Goal: Task Accomplishment & Management: Manage account settings

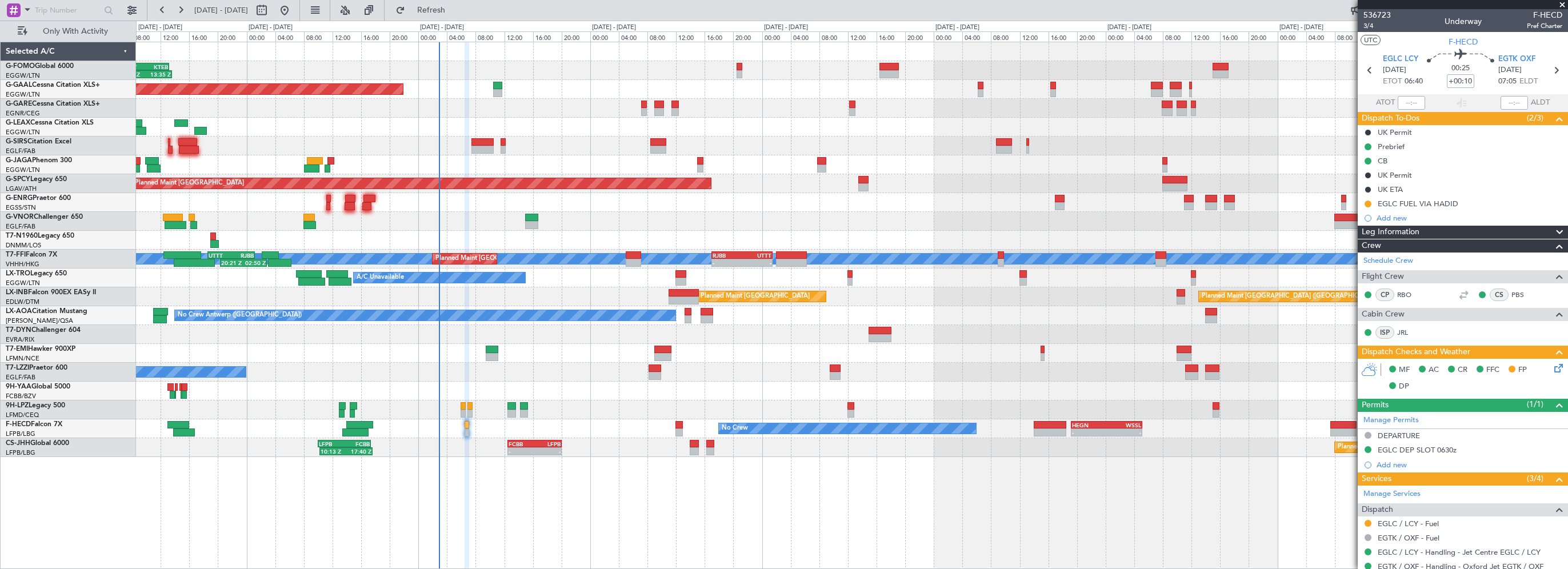
click at [605, 489] on div "06:10 Z 13:35 Z EGGW 06:00 Z KTEB 13:15 Z Planned [GEOGRAPHIC_DATA] Owner A/C U…" at bounding box center [852, 305] width 1432 height 527
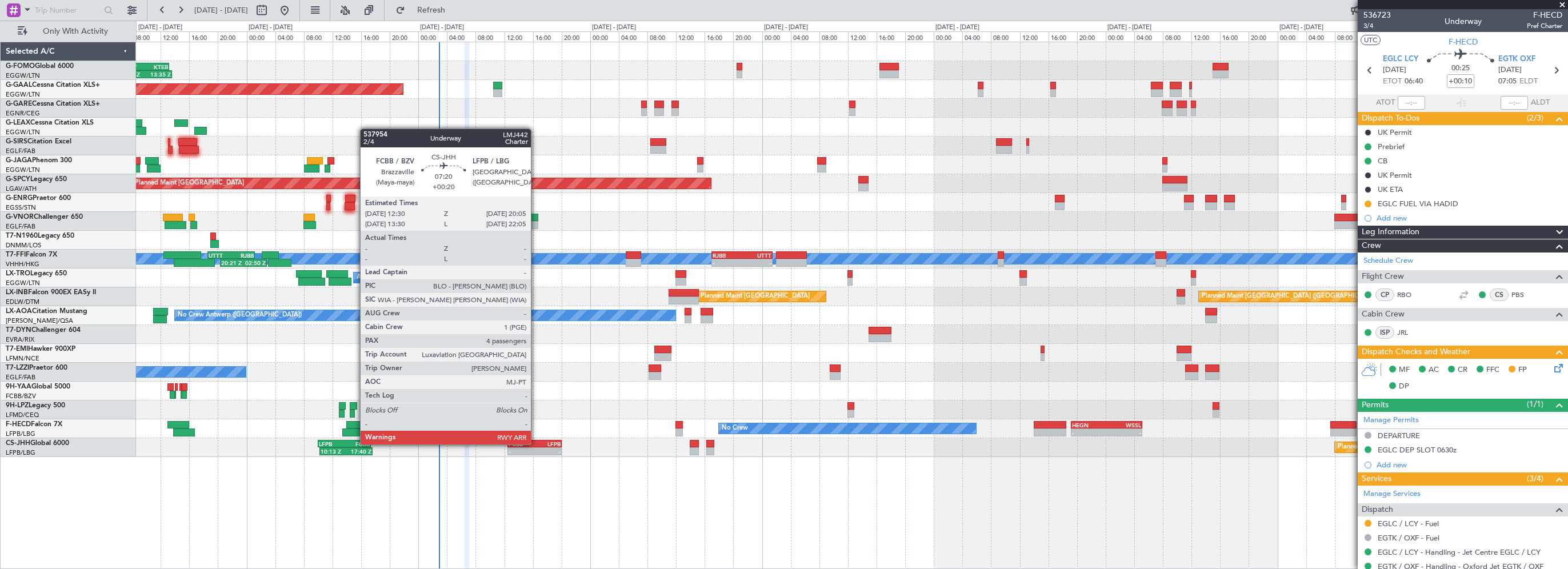
click at [536, 443] on div "LFPB" at bounding box center [548, 444] width 26 height 7
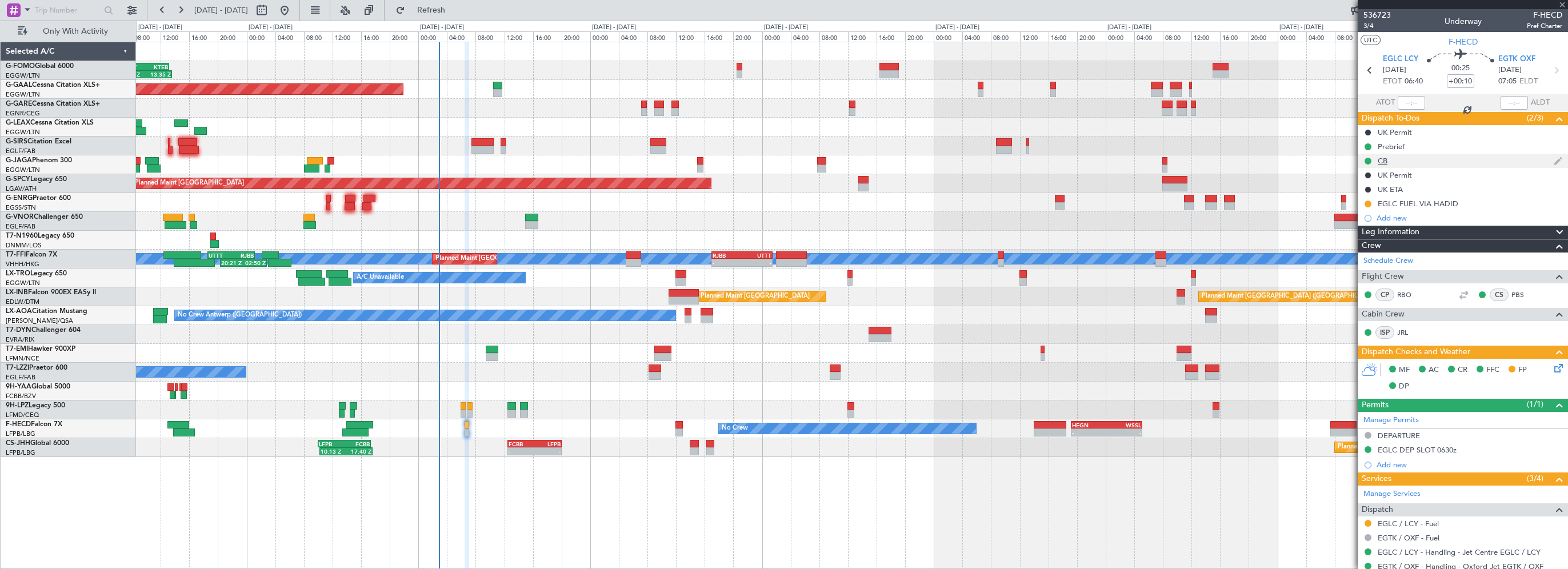
type input "+00:20"
type input "4"
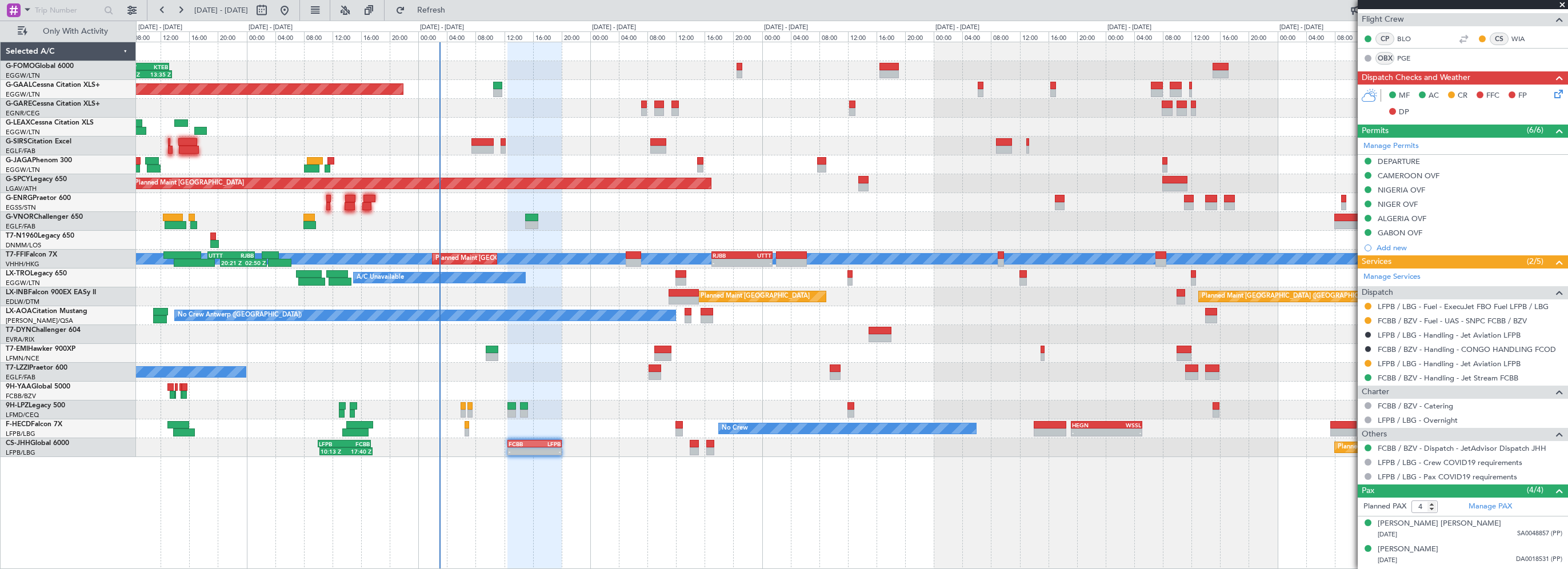
scroll to position [262, 0]
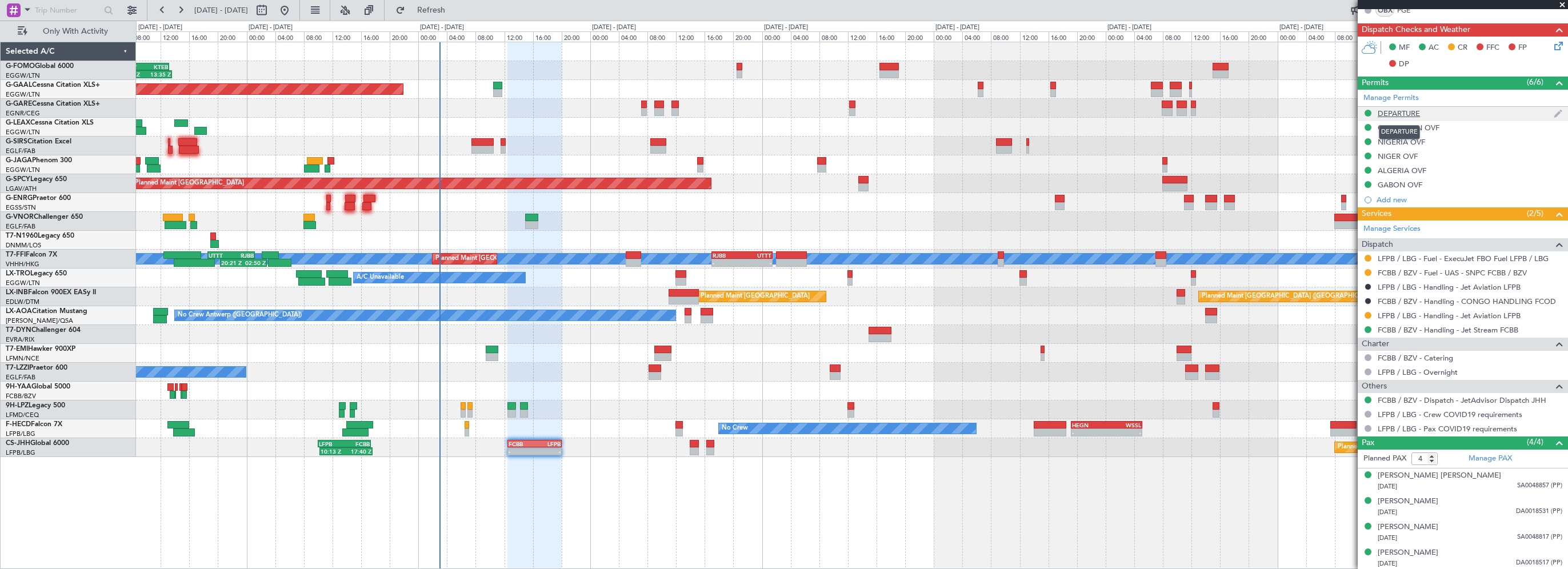
click at [1410, 110] on div "DEPARTURE" at bounding box center [1398, 113] width 42 height 10
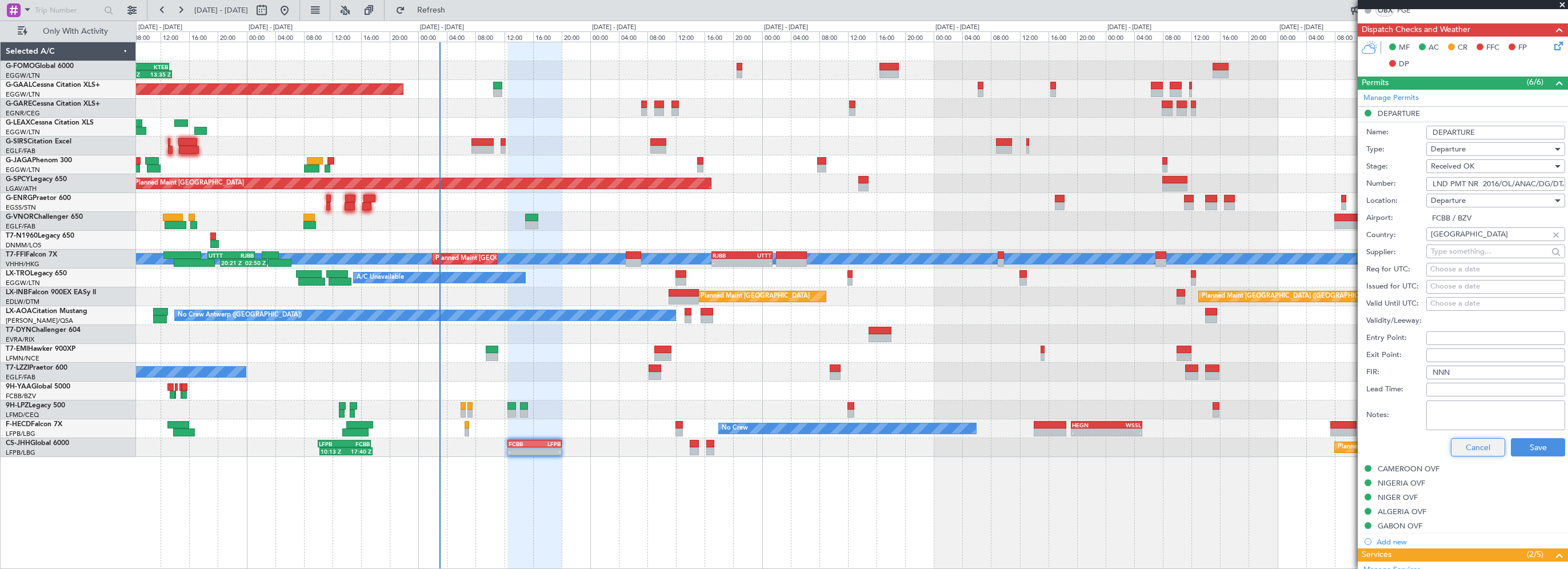
click at [1465, 448] on button "Cancel" at bounding box center [1478, 447] width 54 height 18
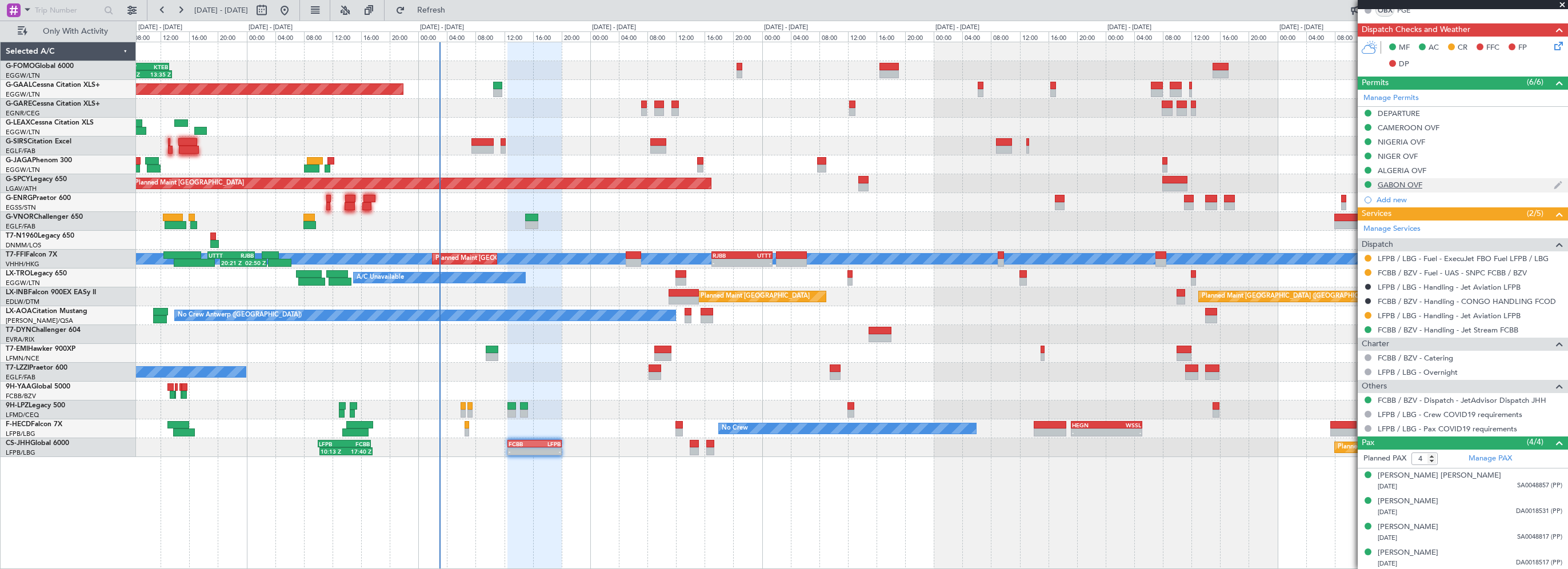
click at [1405, 183] on div "GABON OVF" at bounding box center [1399, 185] width 44 height 10
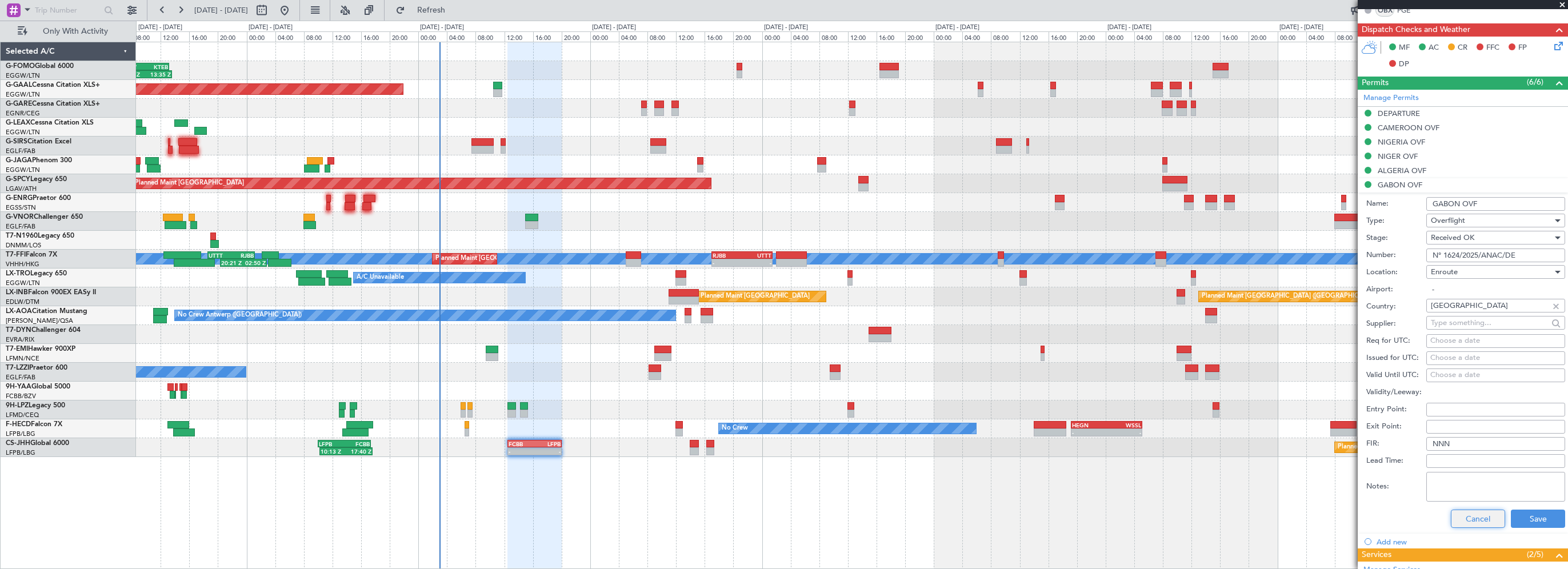
click at [1466, 518] on button "Cancel" at bounding box center [1478, 518] width 54 height 18
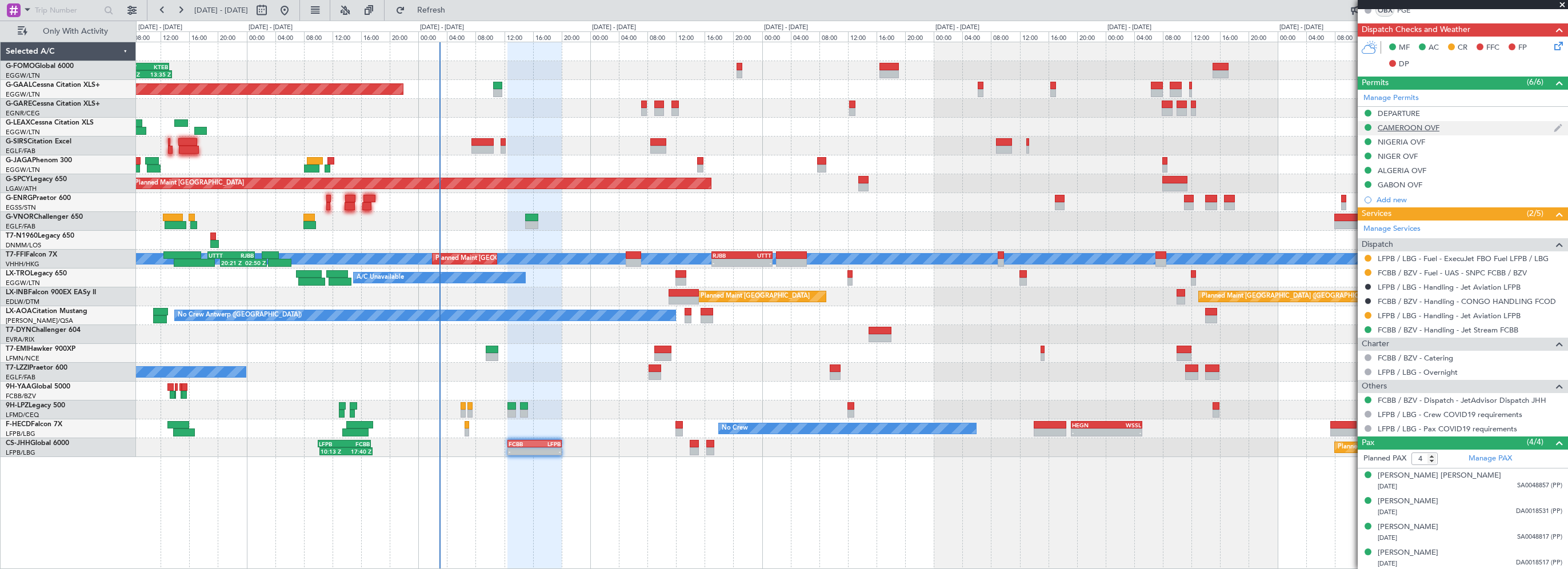
click at [1403, 125] on div "CAMEROON OVF" at bounding box center [1408, 128] width 61 height 10
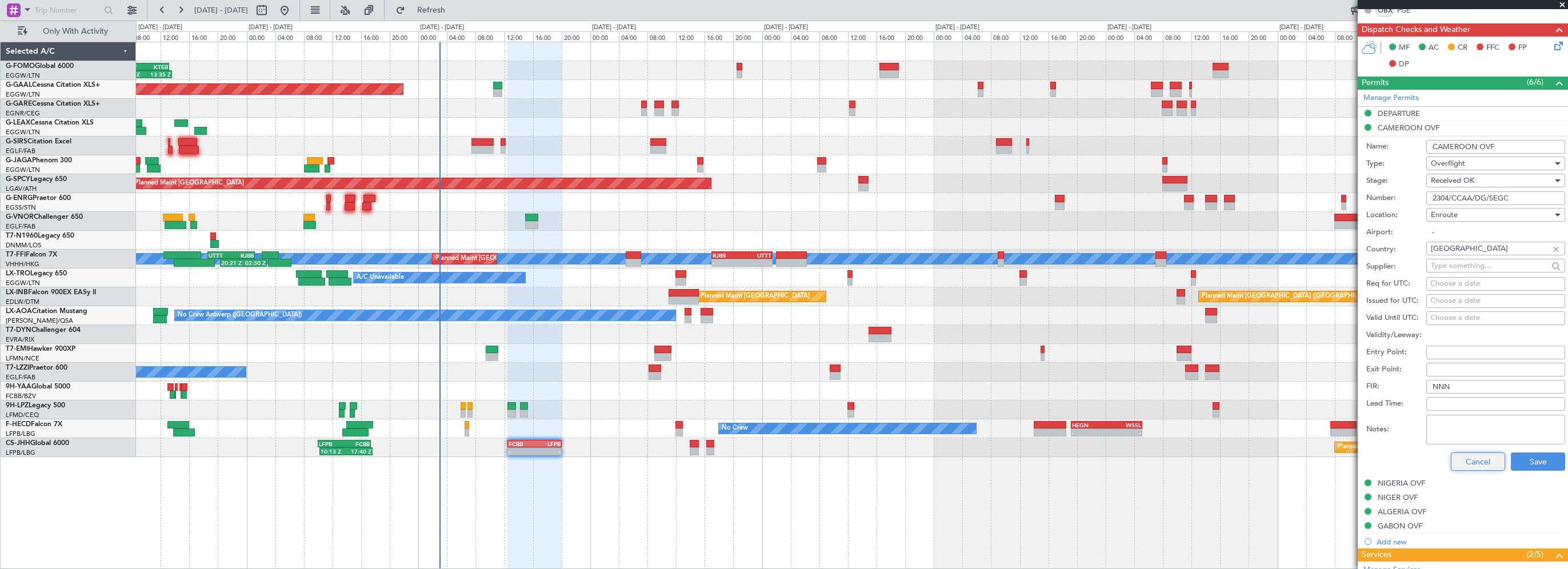
click at [1479, 462] on button "Cancel" at bounding box center [1478, 462] width 54 height 18
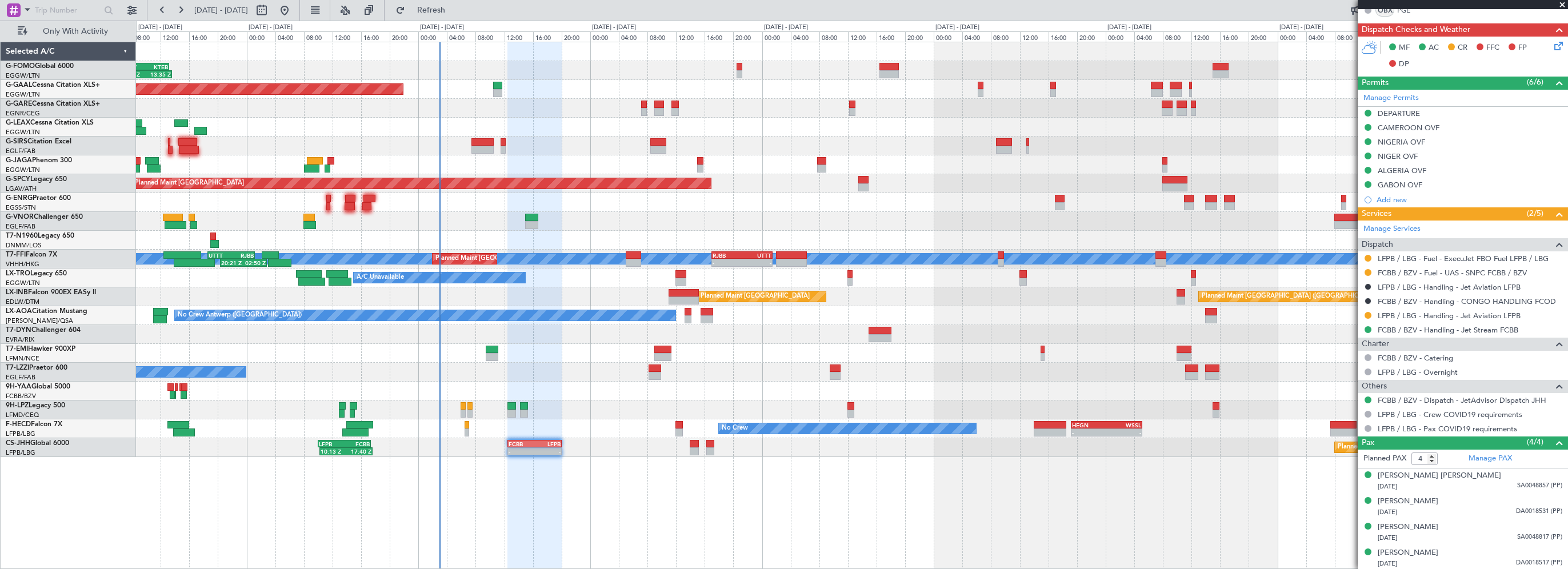
click at [1402, 153] on mat-tooltip-component "NIGERIA OVF" at bounding box center [1402, 161] width 61 height 30
click at [1404, 155] on div "NIGER OVF" at bounding box center [1398, 156] width 40 height 10
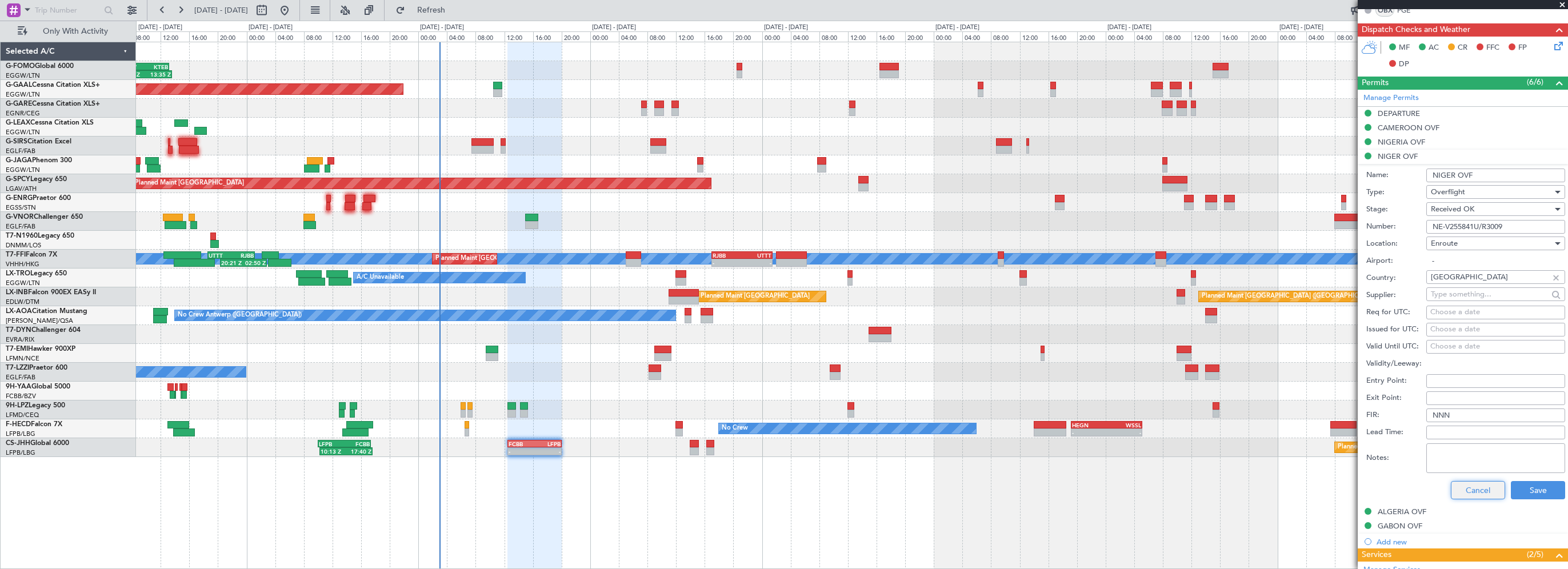
click at [1477, 494] on button "Cancel" at bounding box center [1478, 490] width 54 height 18
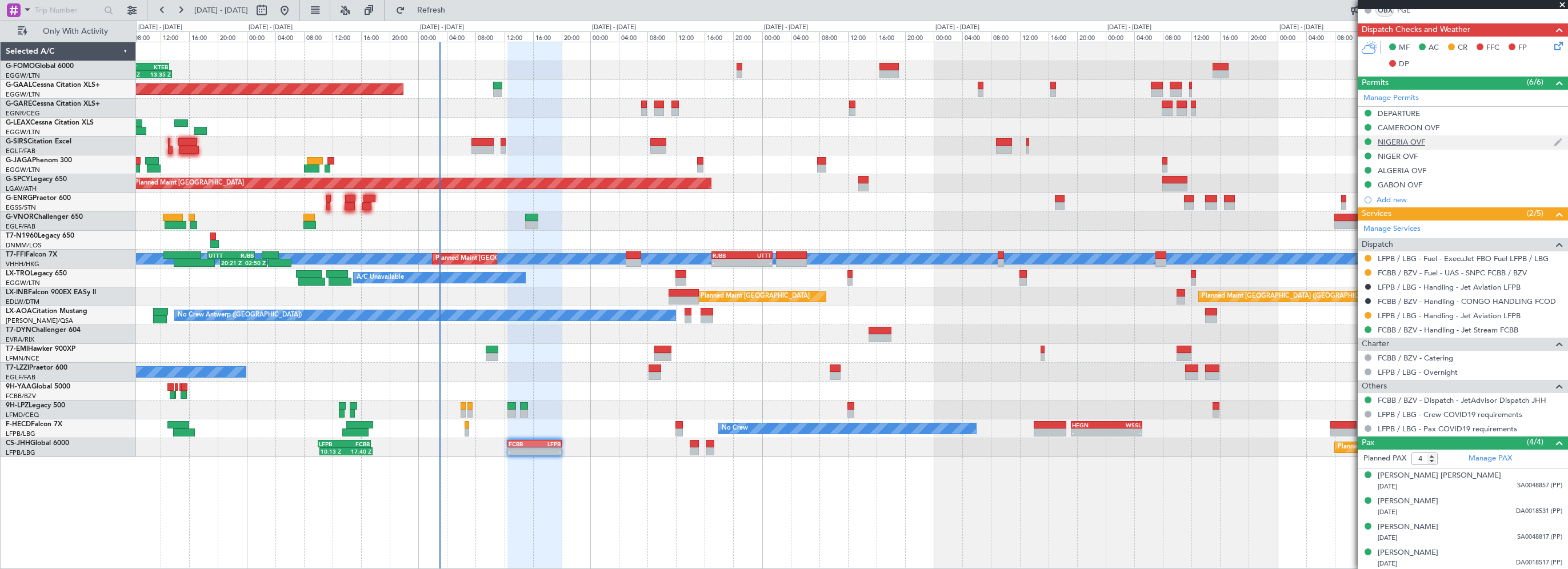
click at [1405, 142] on div "NIGERIA OVF" at bounding box center [1401, 142] width 47 height 10
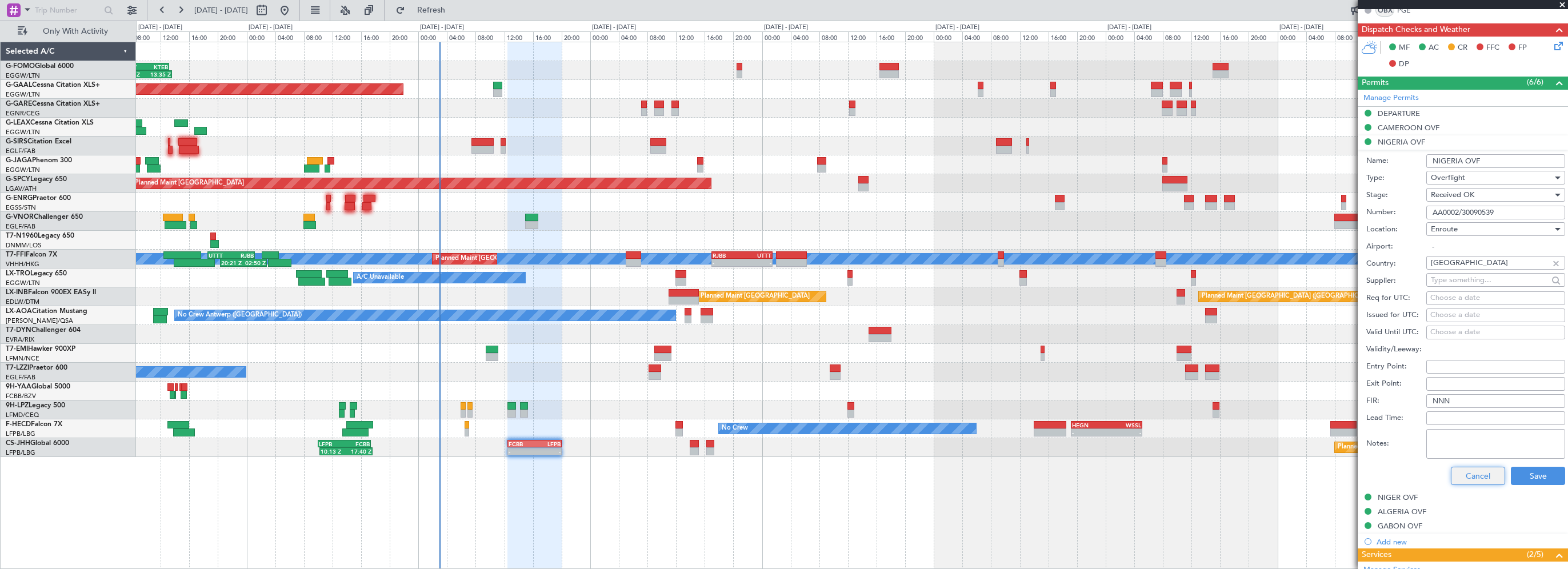
click at [1467, 473] on button "Cancel" at bounding box center [1478, 476] width 54 height 18
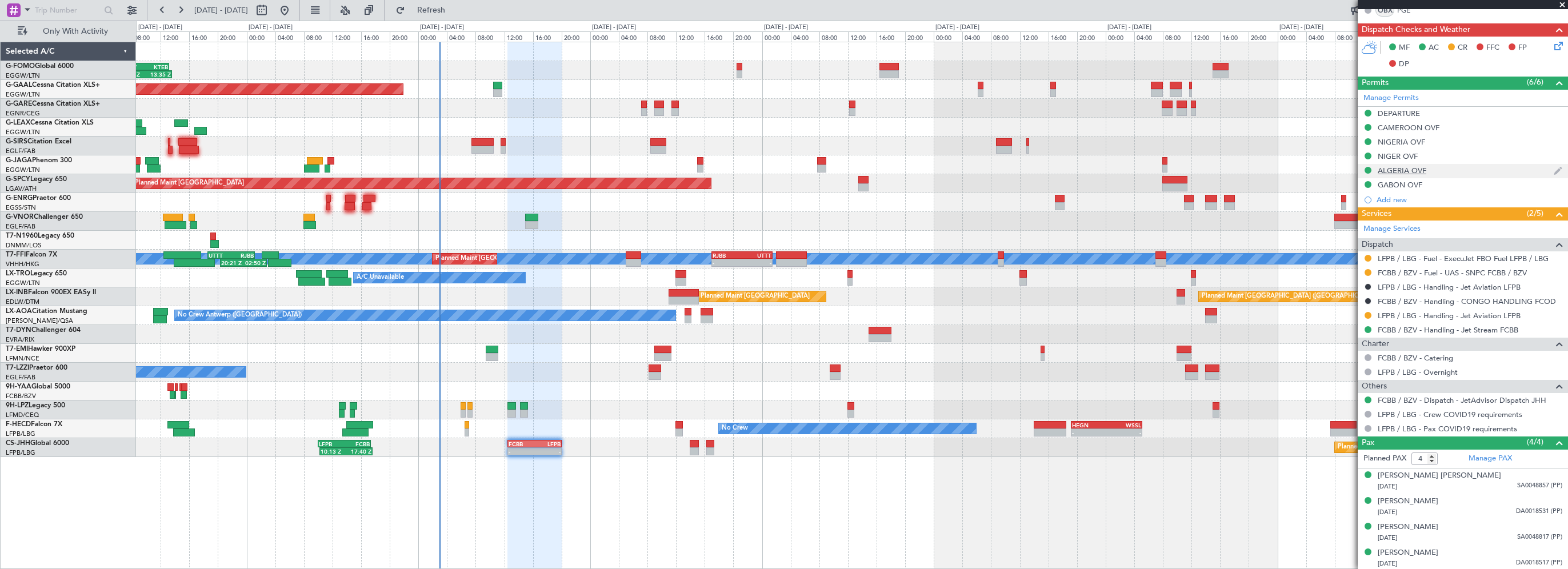
click at [1391, 171] on div "ALGERIA OVF" at bounding box center [1402, 170] width 49 height 10
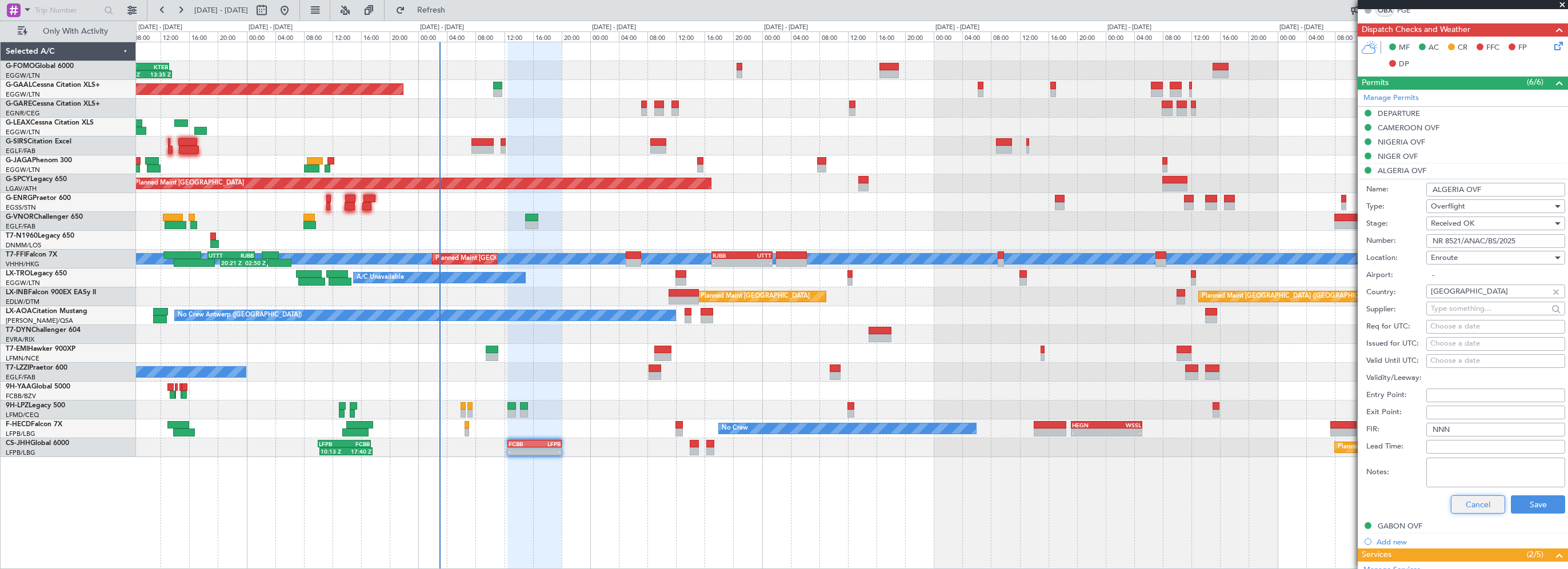
click at [1466, 500] on button "Cancel" at bounding box center [1478, 504] width 54 height 18
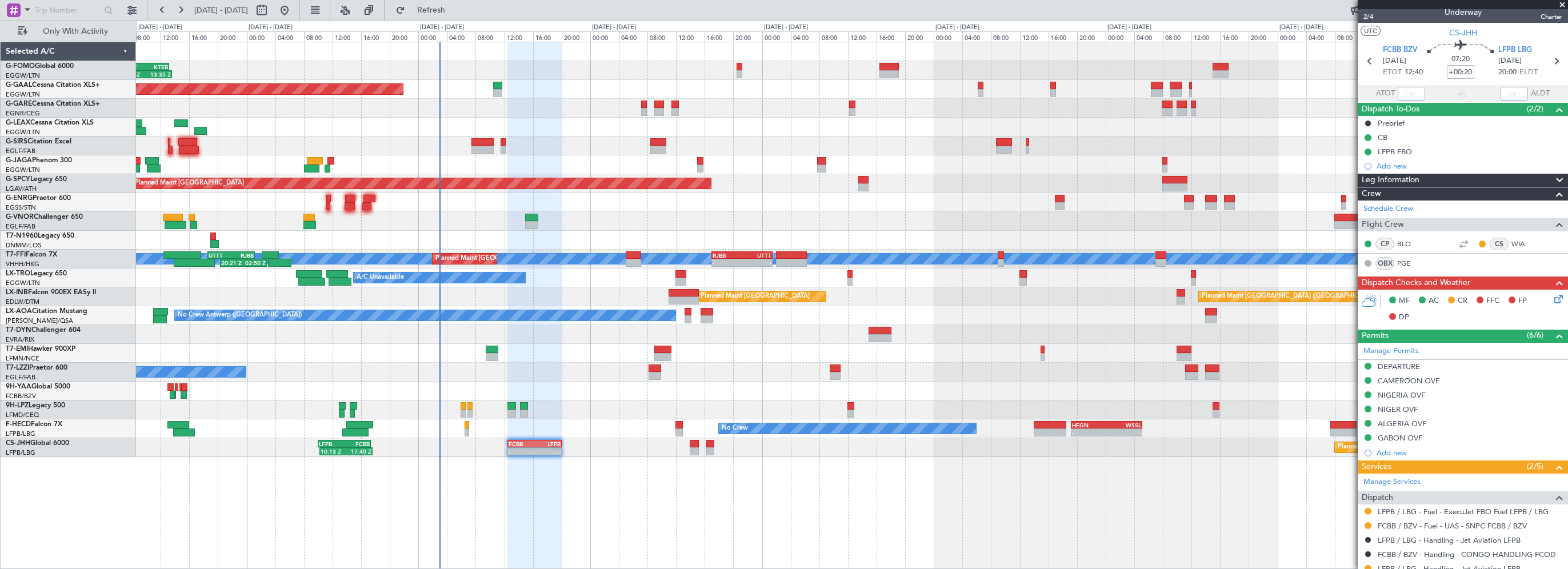
scroll to position [0, 0]
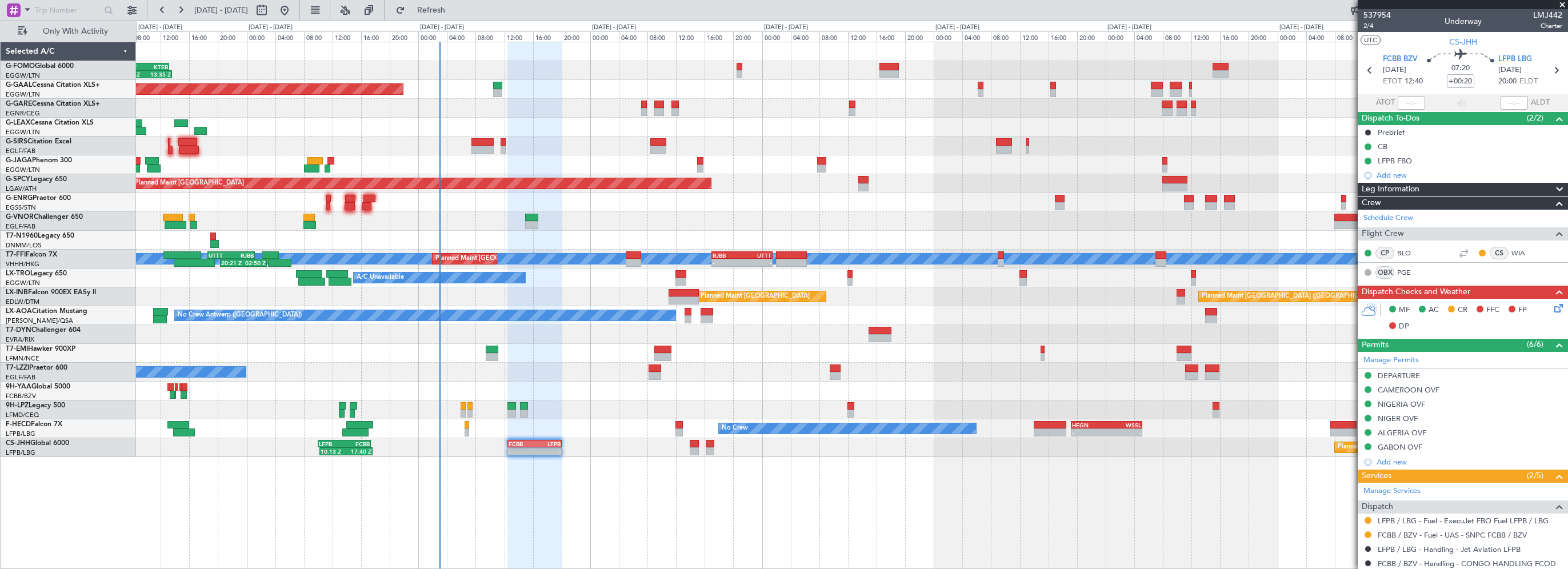
click at [1383, 187] on span "Leg Information" at bounding box center [1390, 189] width 58 height 13
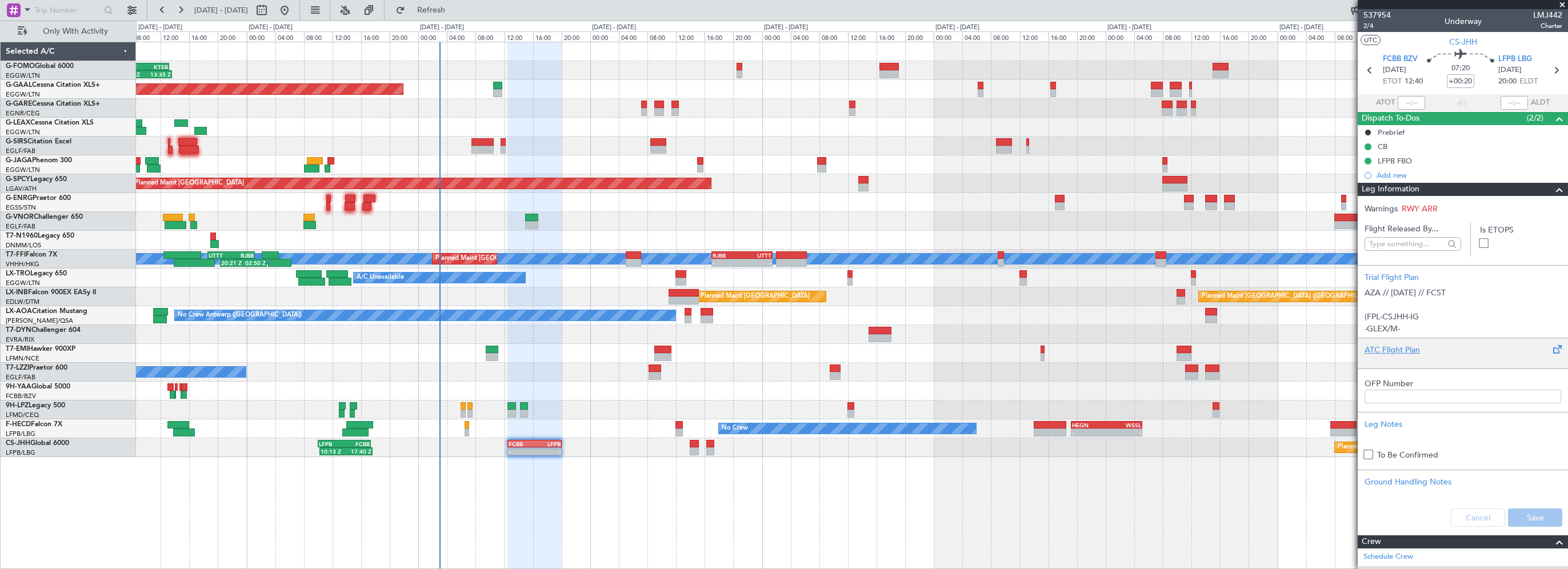
click at [1388, 347] on div "ATC Flight Plan" at bounding box center [1463, 350] width 197 height 12
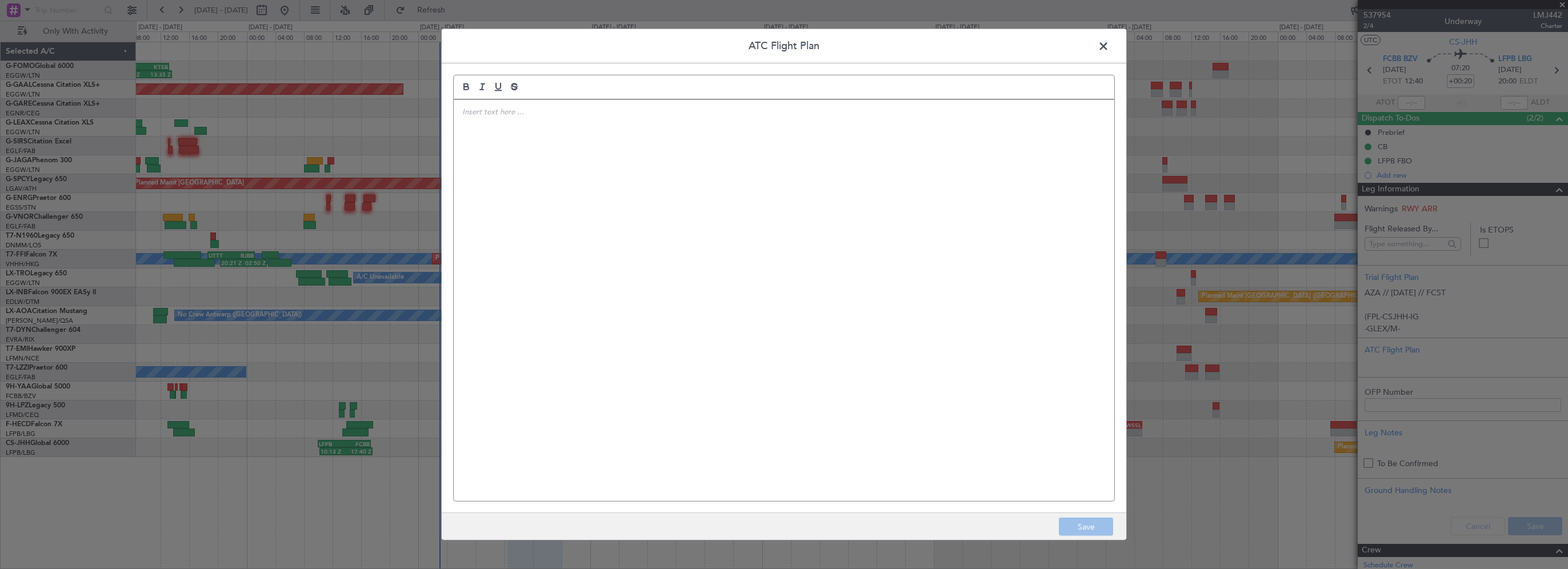
click at [757, 197] on div at bounding box center [783, 300] width 660 height 401
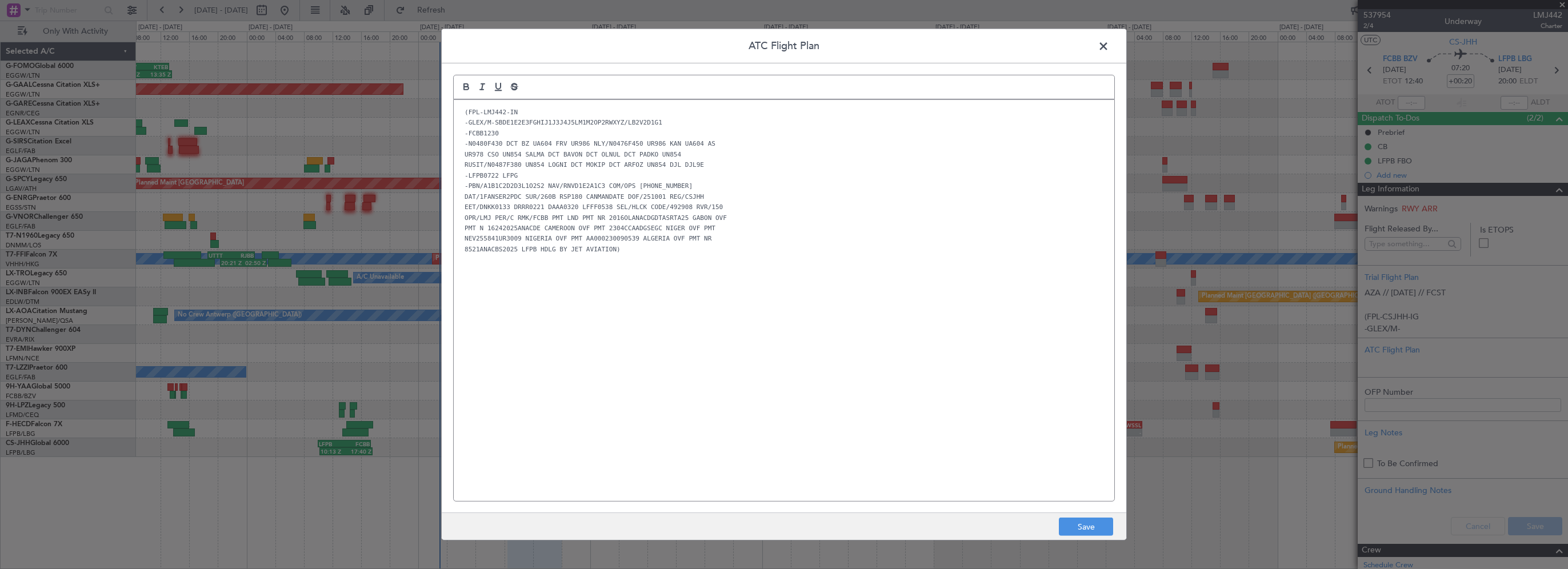
click at [686, 299] on div "(FPL-LMJ442-IN -GLEX/M-SBDE1E2E3FGHIJ1J3J4J5LM1M2OP2RWXYZ/LB2V2D1G1 -FCBB1230 -…" at bounding box center [783, 300] width 660 height 401
click at [1087, 529] on button "Save" at bounding box center [1086, 527] width 54 height 18
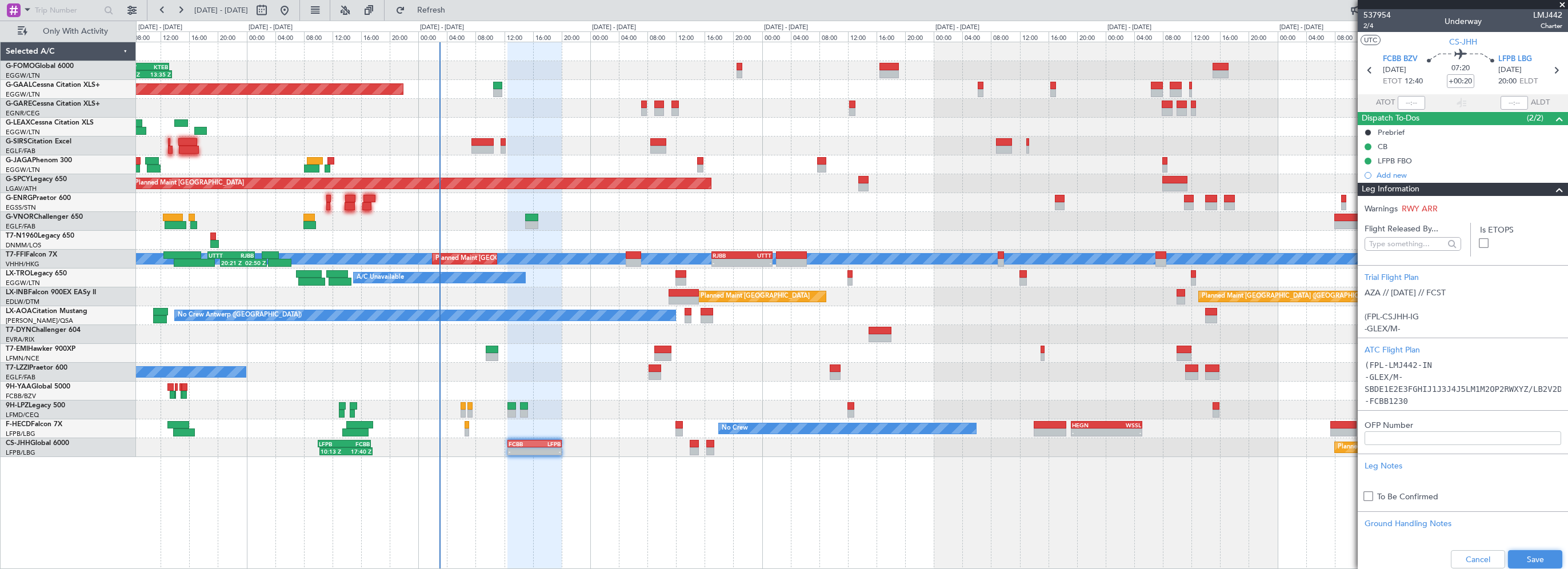
click at [1525, 554] on button "Save" at bounding box center [1535, 559] width 54 height 18
click at [1447, 79] on mat-tooltip-component "Flight Time" at bounding box center [1458, 89] width 52 height 30
click at [1465, 75] on mat-tooltip-component "Flight Time" at bounding box center [1458, 89] width 52 height 30
click at [1469, 85] on input "+00:20" at bounding box center [1460, 81] width 27 height 14
click at [1468, 82] on input "+00:20" at bounding box center [1460, 81] width 27 height 14
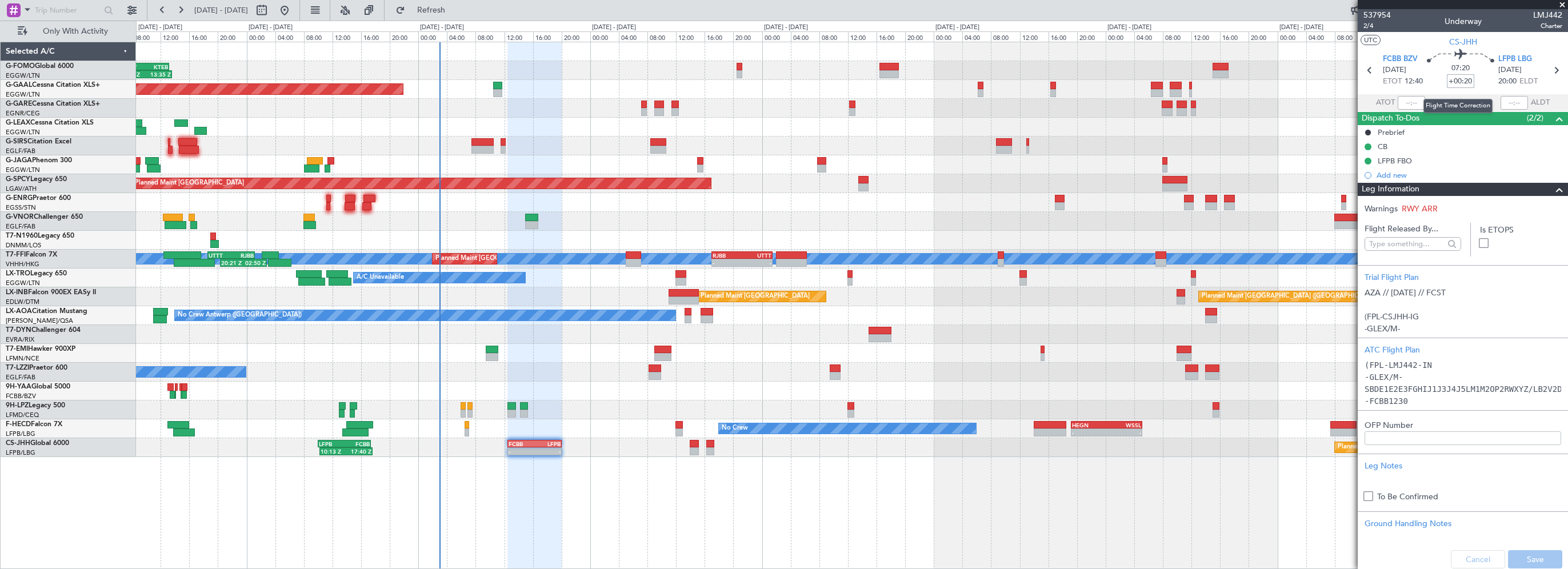
click at [1469, 79] on input "+00:20" at bounding box center [1460, 81] width 27 height 14
type input "+00:25"
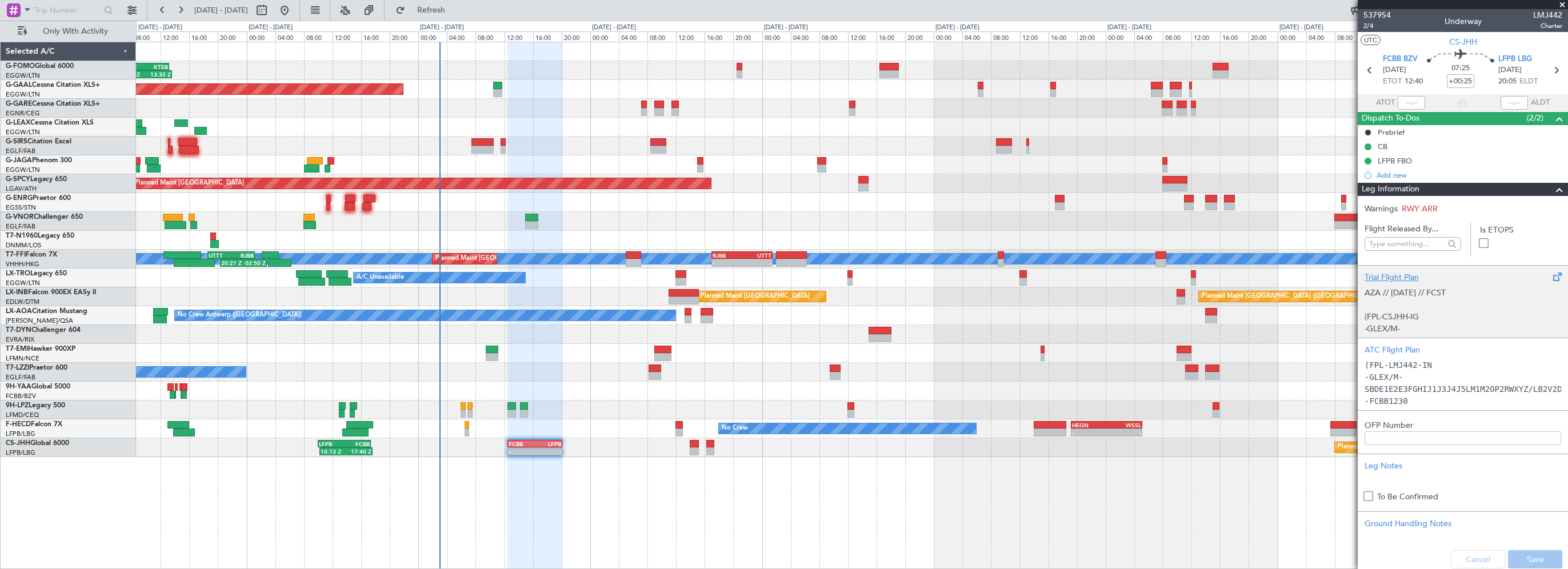
click at [1547, 265] on div "Trial Flight Plan AZA // [DATE] // FCST (FPL-CSJHH-IG -GLEX/M-SBDE1E2E3FGHIJ1J3…" at bounding box center [1463, 301] width 210 height 72
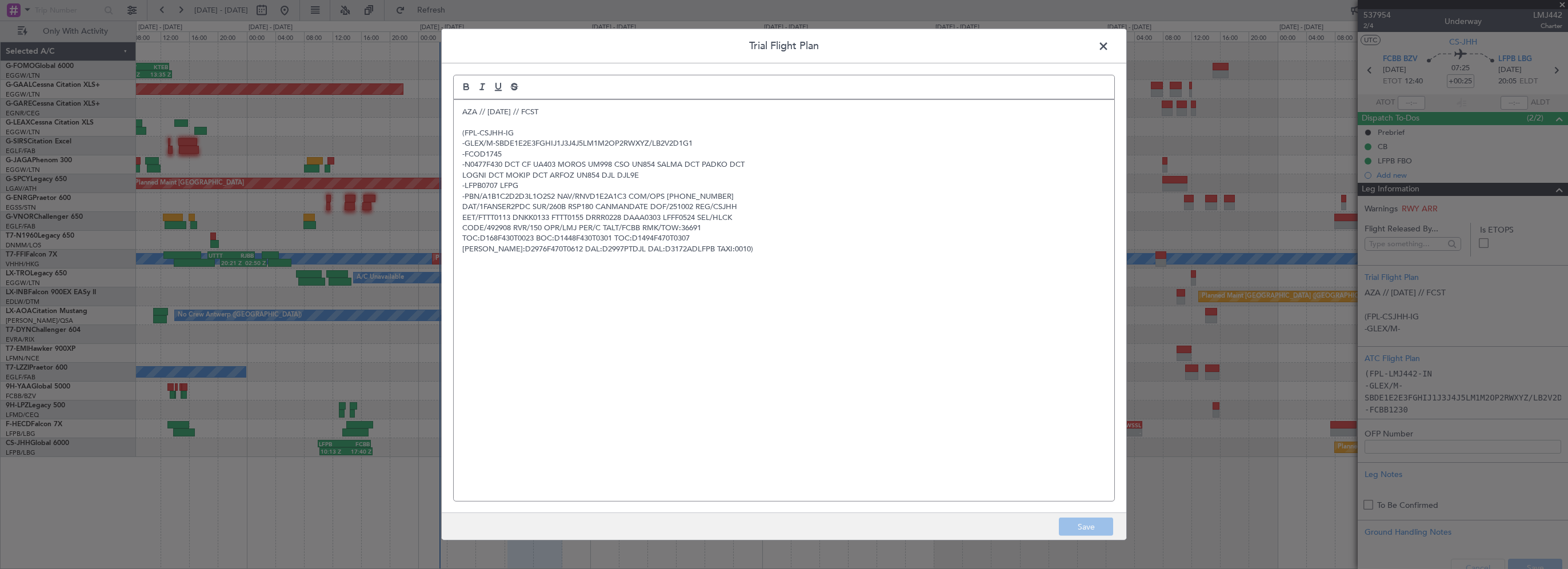
click at [1109, 43] on span at bounding box center [1109, 49] width 0 height 23
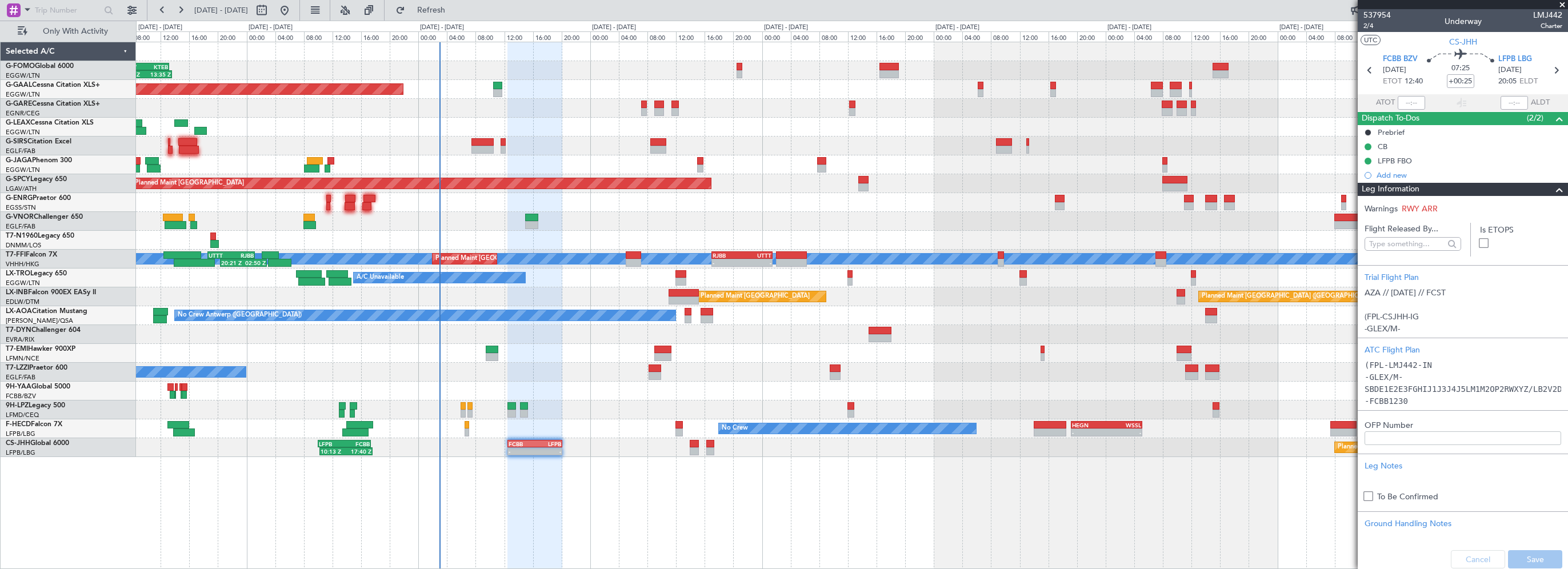
click at [653, 495] on div "06:10 Z 13:35 Z EGGW 06:00 Z KTEB 13:15 Z Planned [GEOGRAPHIC_DATA] Owner A/C U…" at bounding box center [852, 305] width 1432 height 527
click at [1559, 2] on span at bounding box center [1562, 5] width 12 height 10
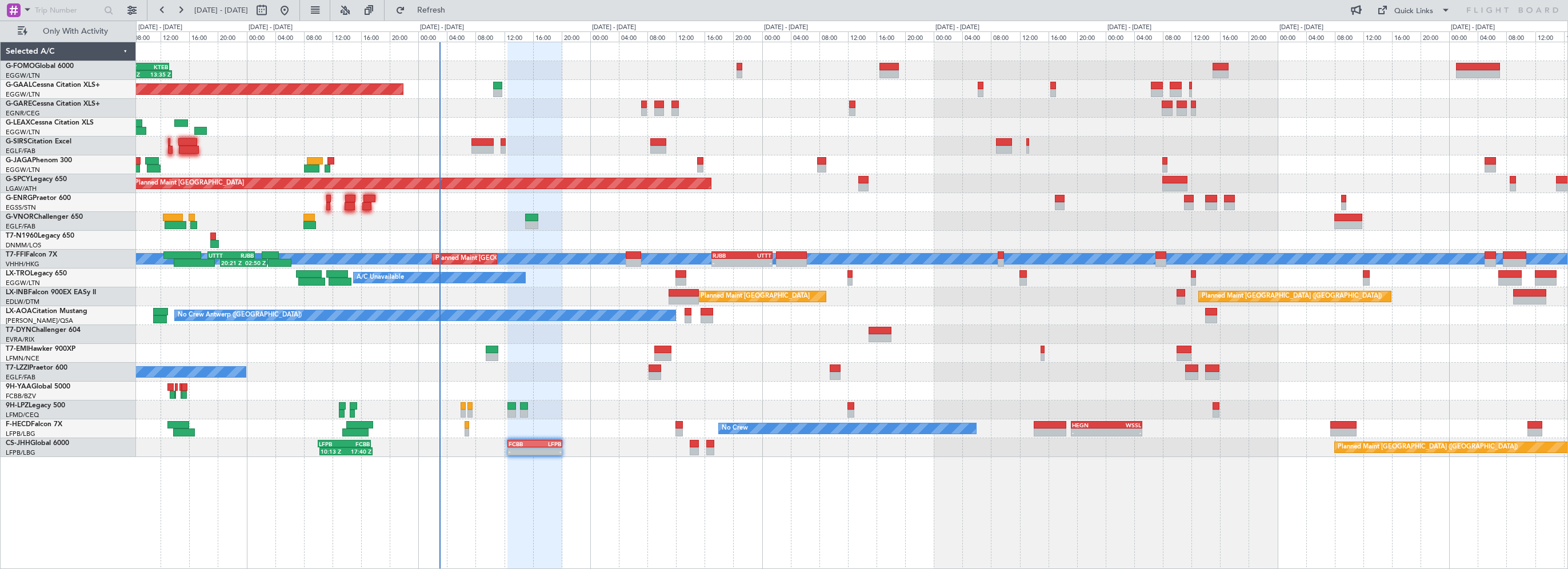
type input "0"
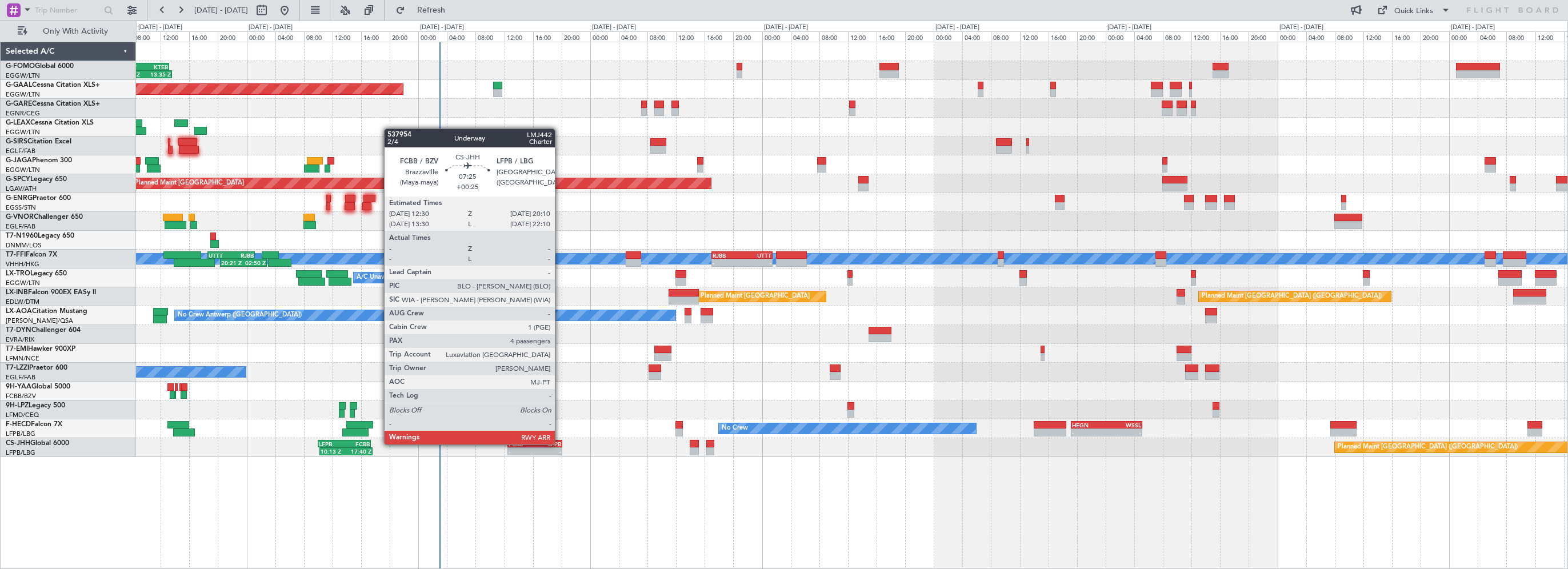
click at [560, 443] on div "LFPB" at bounding box center [548, 444] width 26 height 7
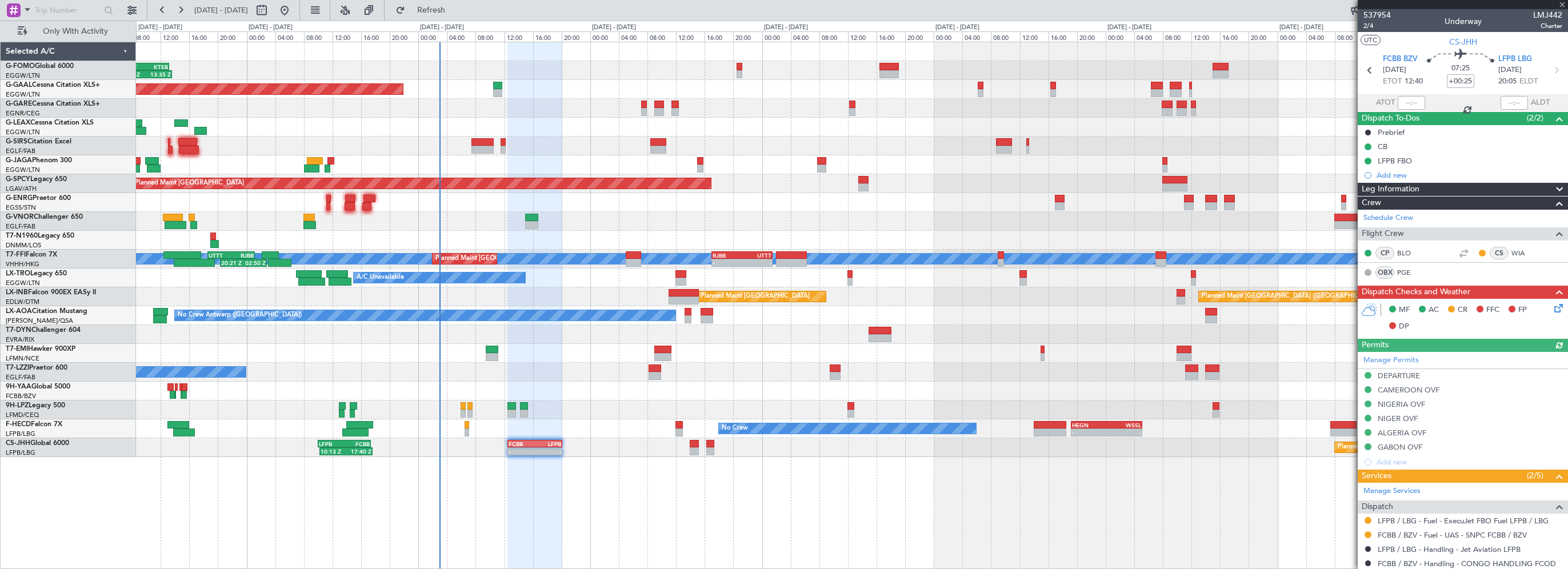
click at [1552, 309] on icon at bounding box center [1556, 306] width 9 height 9
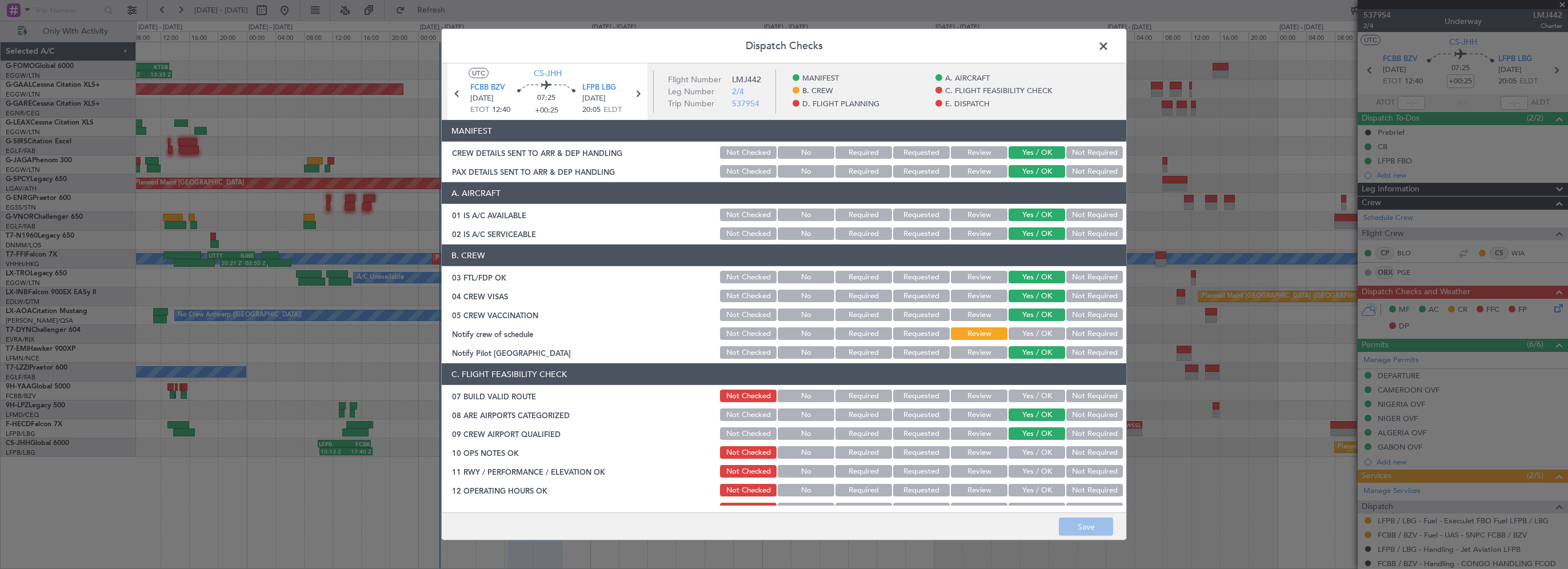
click at [1018, 331] on button "Yes / OK" at bounding box center [1037, 333] width 57 height 13
click at [1045, 403] on section "C. FLIGHT FEASIBILITY CHECK 07 BUILD VALID ROUTE Not Checked No Required Reques…" at bounding box center [784, 515] width 685 height 304
click at [1045, 399] on button "Yes / OK" at bounding box center [1037, 396] width 57 height 13
click at [1023, 456] on button "Yes / OK" at bounding box center [1037, 452] width 57 height 13
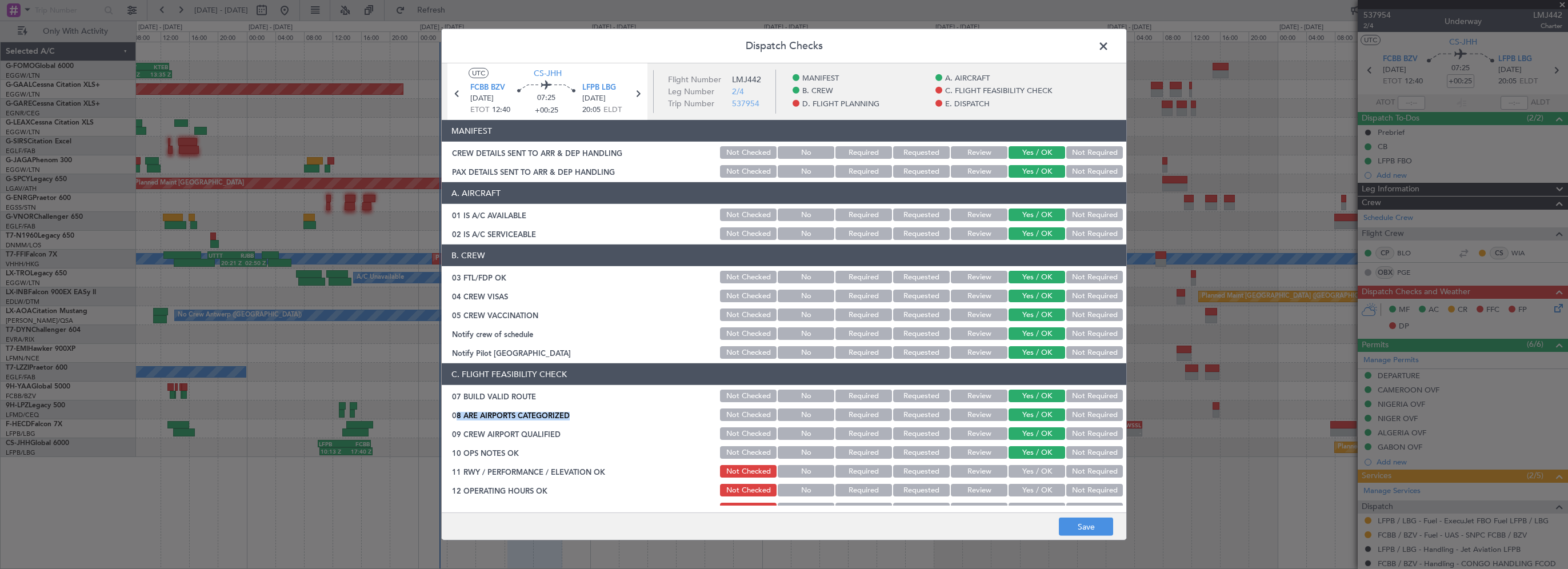
click at [1023, 472] on button "Yes / OK" at bounding box center [1037, 471] width 57 height 13
drag, startPoint x: 1024, startPoint y: 491, endPoint x: 1023, endPoint y: 436, distance: 55.0
click at [1023, 490] on button "Yes / OK" at bounding box center [1037, 490] width 57 height 13
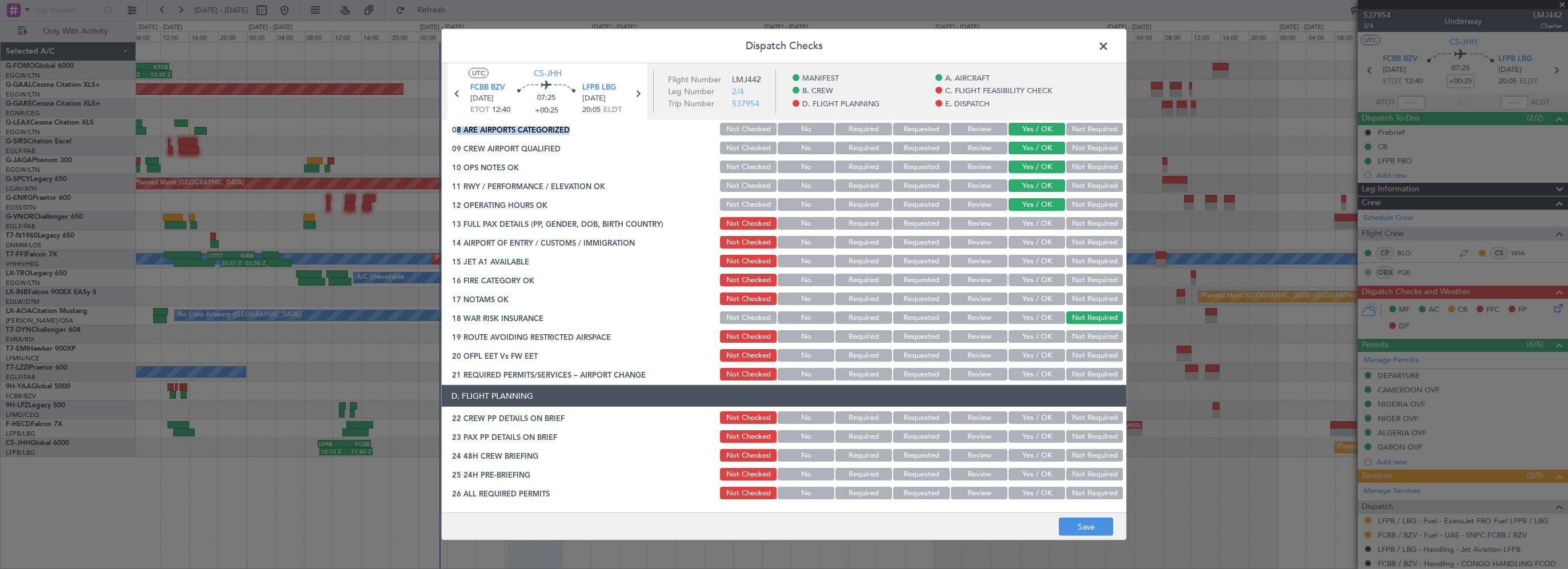
click at [1031, 223] on button "Yes / OK" at bounding box center [1037, 223] width 57 height 13
click at [1031, 239] on button "Yes / OK" at bounding box center [1037, 242] width 57 height 13
click at [1027, 254] on div "Yes / OK" at bounding box center [1035, 261] width 58 height 16
click at [1023, 270] on section "C. FLIGHT FEASIBILITY CHECK 07 BUILD VALID ROUTE Not Checked No Required Reques…" at bounding box center [784, 230] width 685 height 304
drag, startPoint x: 1029, startPoint y: 260, endPoint x: 1023, endPoint y: 278, distance: 19.0
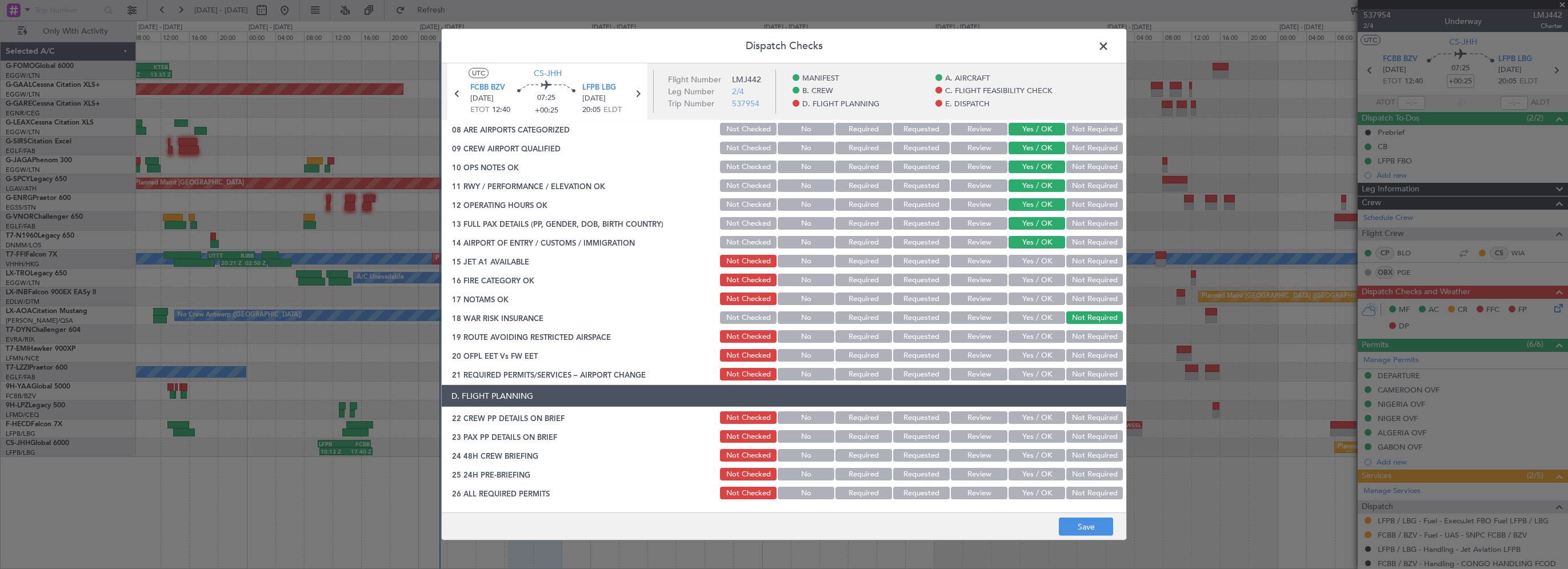
click at [1029, 262] on button "Yes / OK" at bounding box center [1037, 261] width 57 height 13
click at [1022, 285] on div "Yes / OK" at bounding box center [1035, 280] width 58 height 16
click at [1017, 302] on button "Yes / OK" at bounding box center [1037, 299] width 57 height 13
click at [1041, 274] on button "Yes / OK" at bounding box center [1037, 280] width 57 height 13
click at [1050, 334] on button "Yes / OK" at bounding box center [1037, 337] width 57 height 13
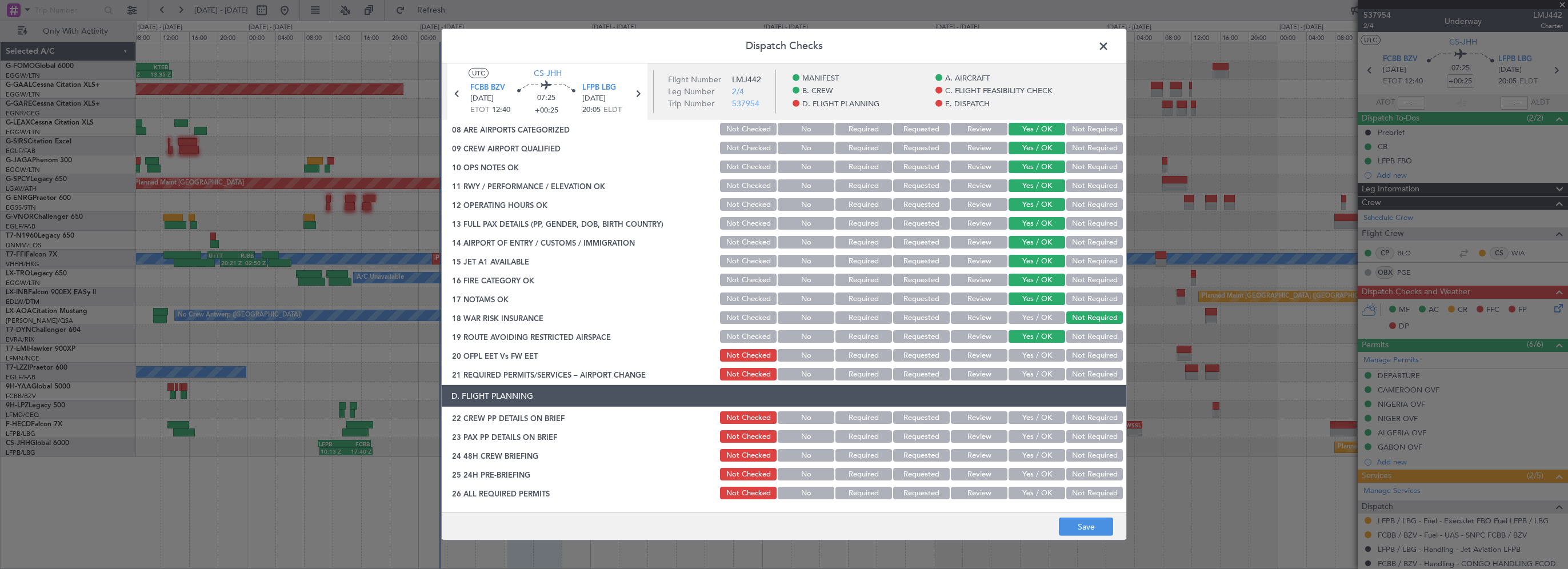
click at [1035, 357] on button "Yes / OK" at bounding box center [1037, 355] width 57 height 13
click at [1029, 379] on button "Yes / OK" at bounding box center [1037, 374] width 57 height 13
click at [1037, 421] on button "Yes / OK" at bounding box center [1037, 417] width 57 height 13
click at [1035, 441] on button "Yes / OK" at bounding box center [1037, 436] width 57 height 13
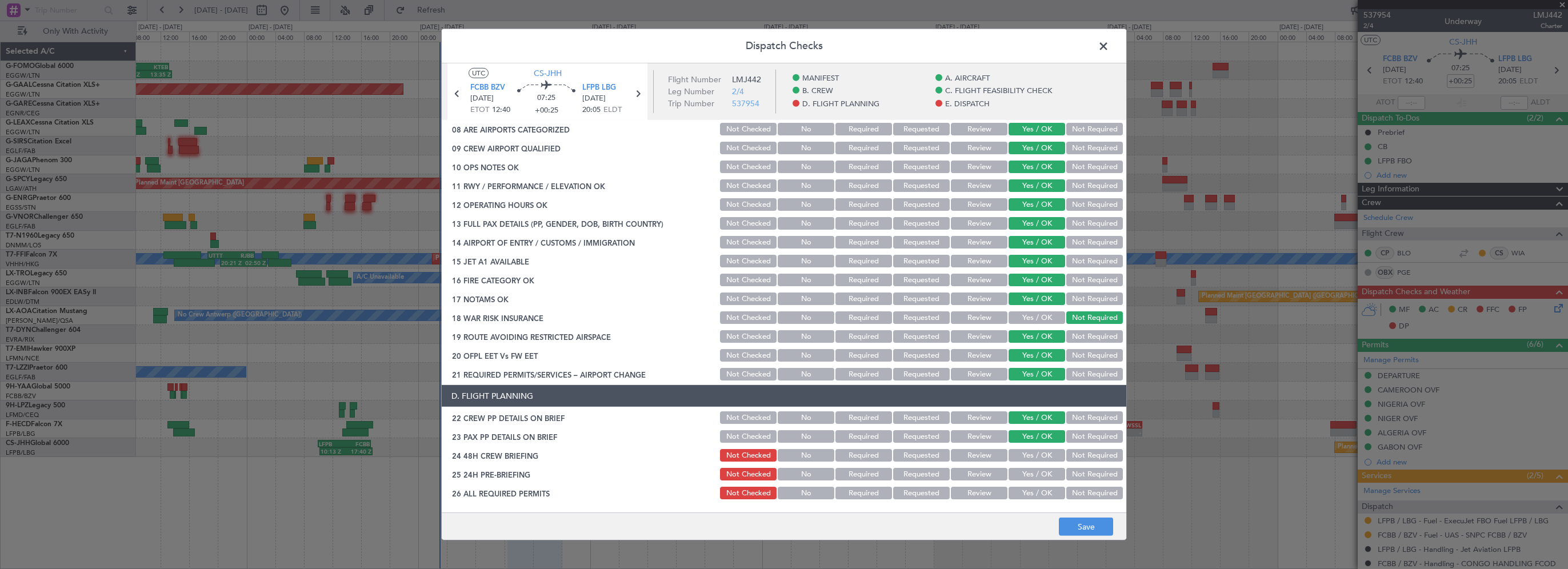
click at [1023, 462] on div "Yes / OK" at bounding box center [1035, 455] width 58 height 16
click at [1029, 456] on button "Yes / OK" at bounding box center [1037, 455] width 57 height 13
click at [1067, 474] on button "Not Required" at bounding box center [1094, 474] width 57 height 13
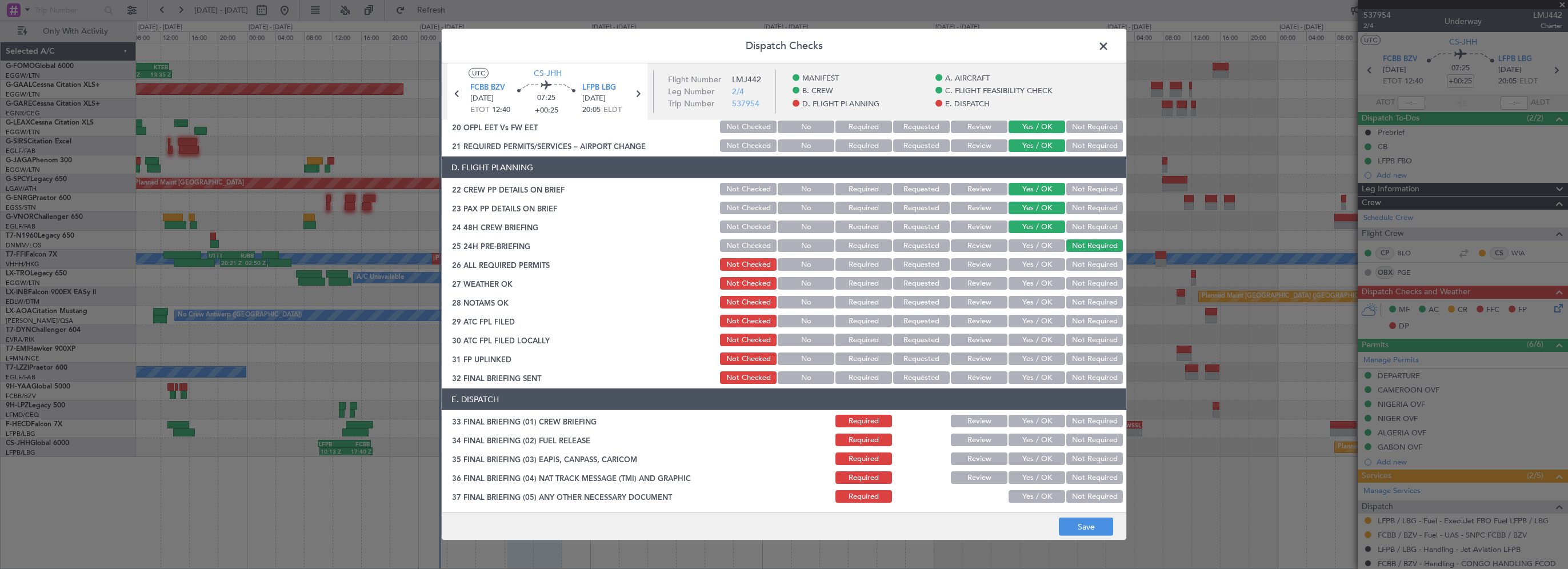
drag, startPoint x: 954, startPoint y: 280, endPoint x: 950, endPoint y: 294, distance: 14.6
click at [955, 280] on button "Review" at bounding box center [979, 283] width 57 height 13
drag, startPoint x: 950, startPoint y: 299, endPoint x: 960, endPoint y: 297, distance: 10.2
click at [951, 299] on button "Review" at bounding box center [979, 302] width 57 height 13
click at [1031, 261] on button "Yes / OK" at bounding box center [1037, 264] width 57 height 13
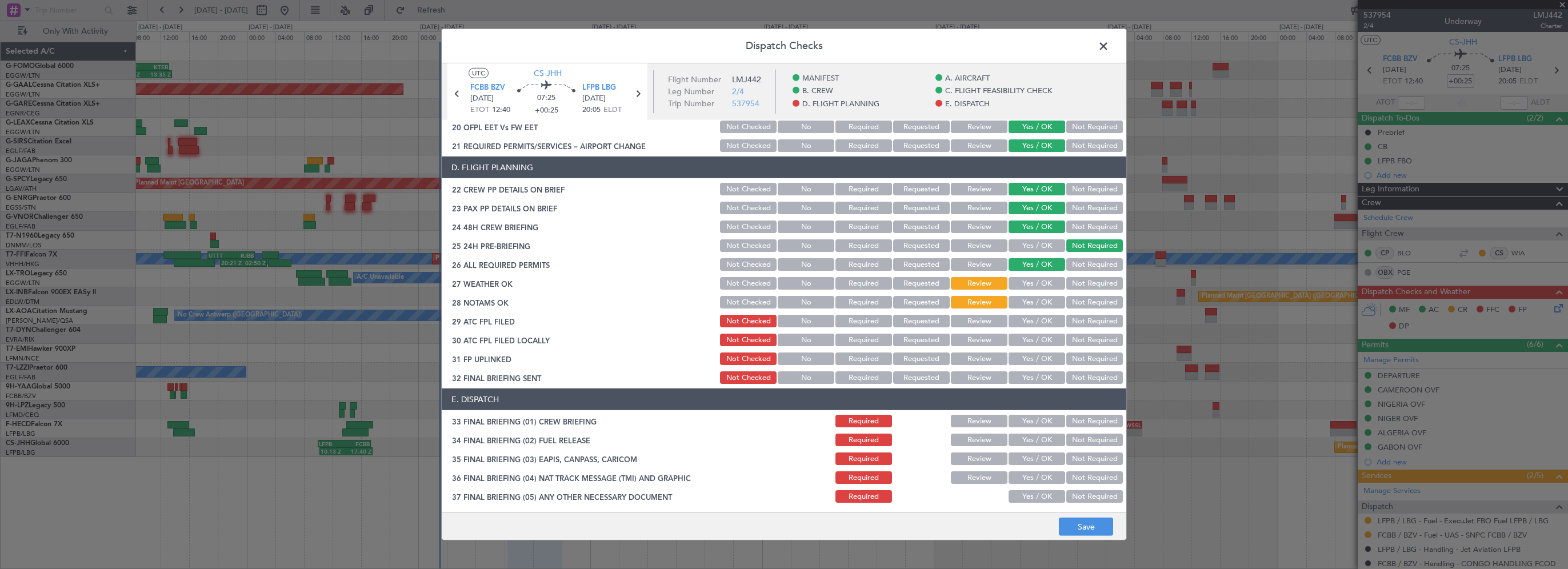
click at [1021, 321] on button "Yes / OK" at bounding box center [1037, 321] width 57 height 13
click at [1022, 341] on button "Yes / OK" at bounding box center [1037, 340] width 57 height 13
drag, startPoint x: 1018, startPoint y: 357, endPoint x: 1022, endPoint y: 382, distance: 25.3
click at [1018, 357] on button "Yes / OK" at bounding box center [1037, 358] width 57 height 13
click at [1022, 382] on button "Yes / OK" at bounding box center [1037, 377] width 57 height 13
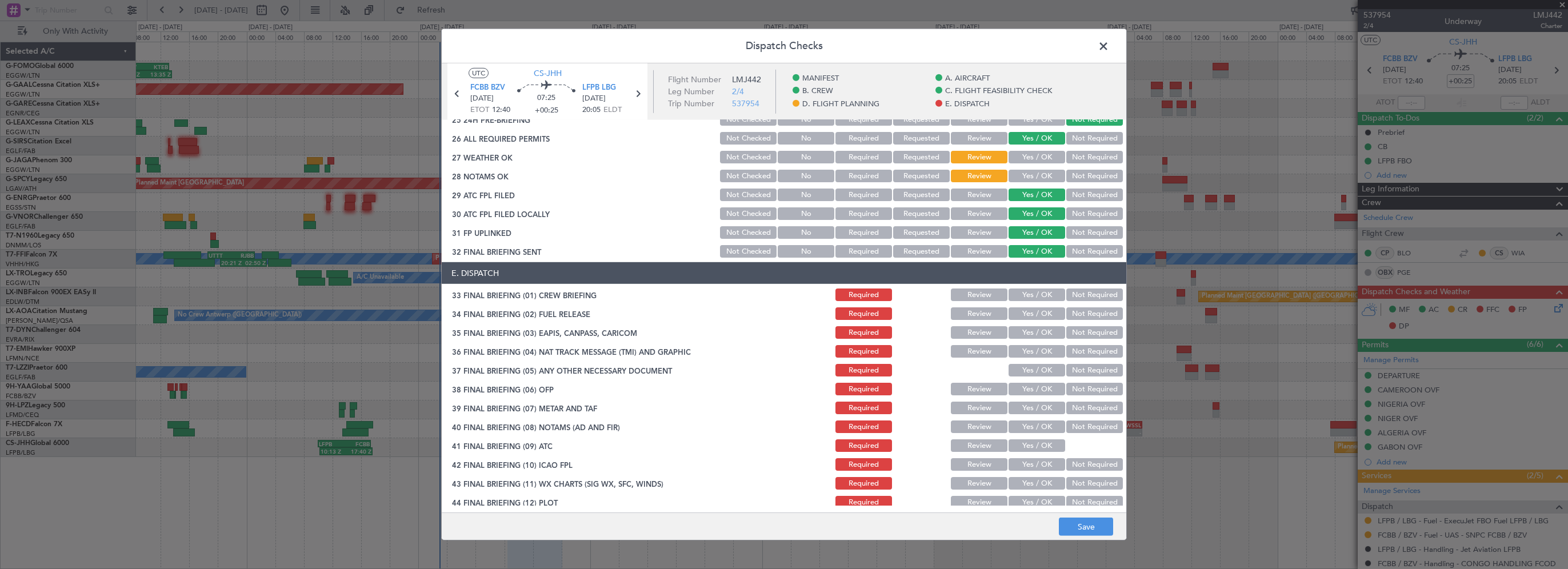
scroll to position [648, 0]
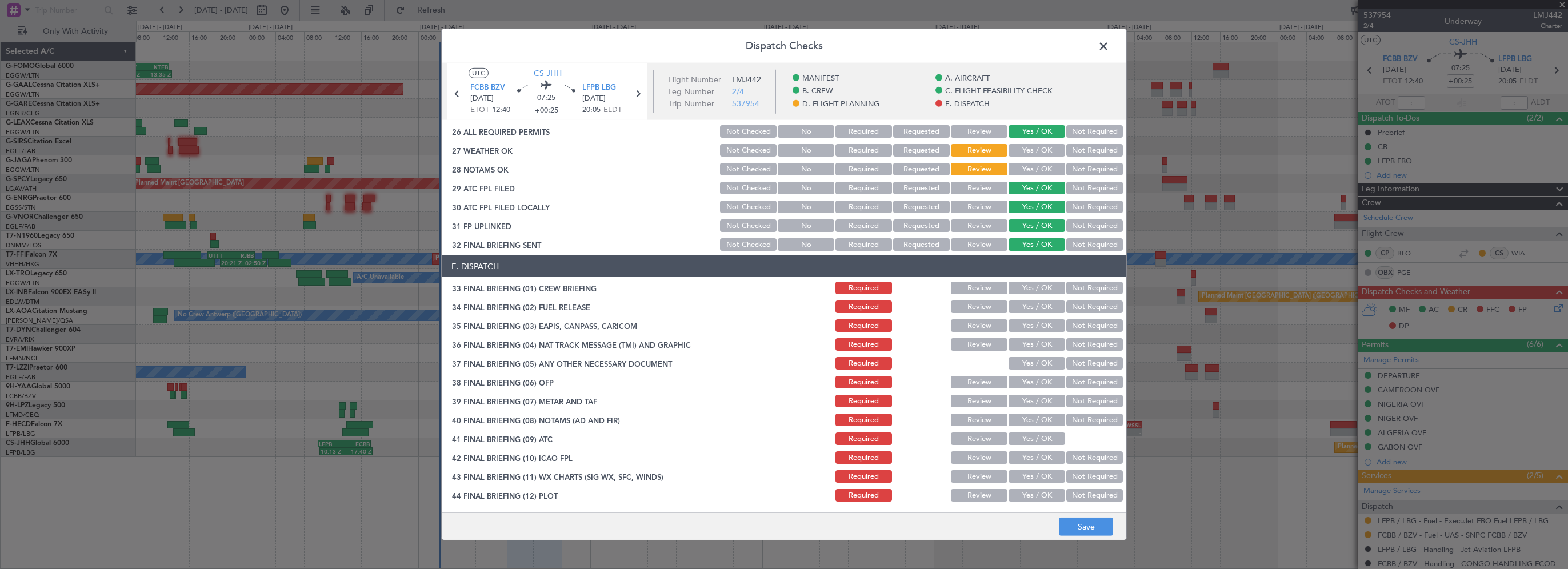
click at [1024, 288] on button "Yes / OK" at bounding box center [1037, 288] width 57 height 13
click at [1022, 313] on div "Yes / OK" at bounding box center [1035, 307] width 58 height 16
click at [1027, 307] on button "Yes / OK" at bounding box center [1037, 307] width 57 height 13
drag, startPoint x: 1088, startPoint y: 327, endPoint x: 1074, endPoint y: 342, distance: 20.5
click at [1088, 327] on button "Not Required" at bounding box center [1094, 326] width 57 height 13
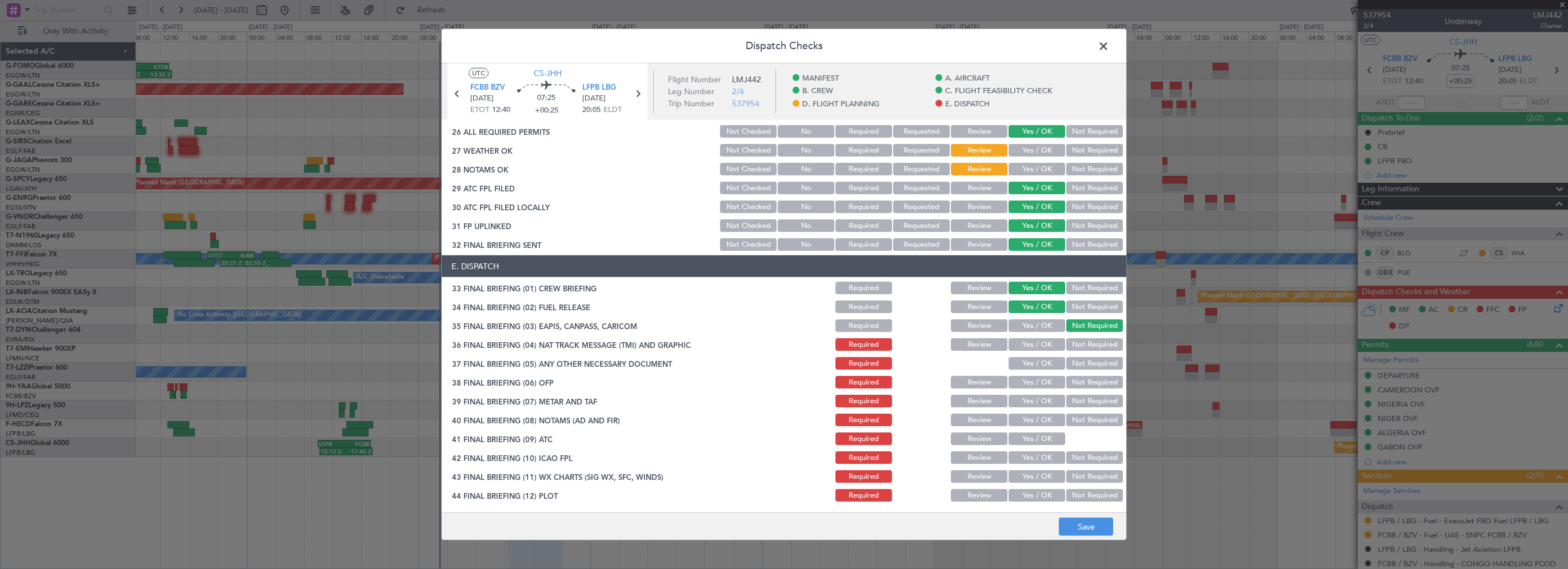
click at [1074, 343] on button "Not Required" at bounding box center [1094, 344] width 57 height 13
click at [1073, 365] on button "Not Required" at bounding box center [1094, 363] width 57 height 13
click at [1048, 383] on button "Yes / OK" at bounding box center [1037, 382] width 57 height 13
click at [1042, 401] on button "Yes / OK" at bounding box center [1037, 401] width 57 height 13
click at [1033, 424] on button "Yes / OK" at bounding box center [1037, 420] width 57 height 13
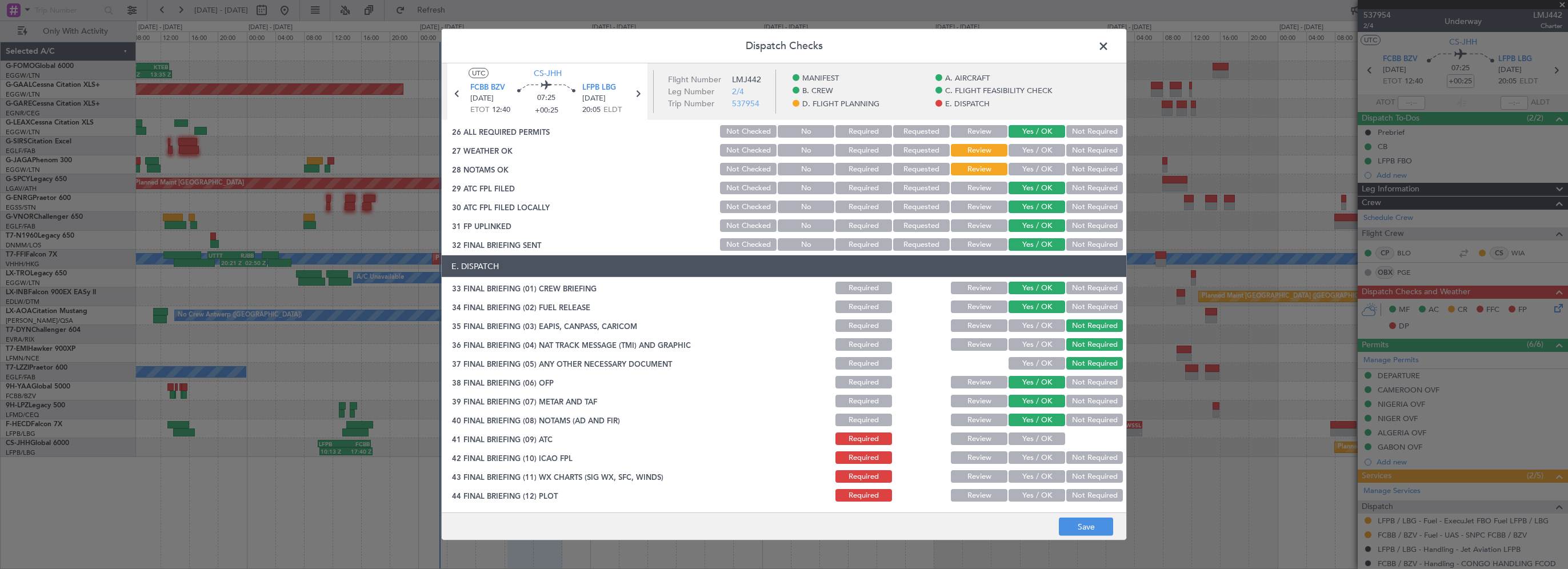
click at [1029, 437] on button "Yes / OK" at bounding box center [1037, 439] width 57 height 13
click at [1026, 456] on button "Yes / OK" at bounding box center [1037, 458] width 57 height 13
click at [1024, 474] on button "Yes / OK" at bounding box center [1037, 476] width 57 height 13
click at [1026, 493] on button "Yes / OK" at bounding box center [1037, 495] width 57 height 13
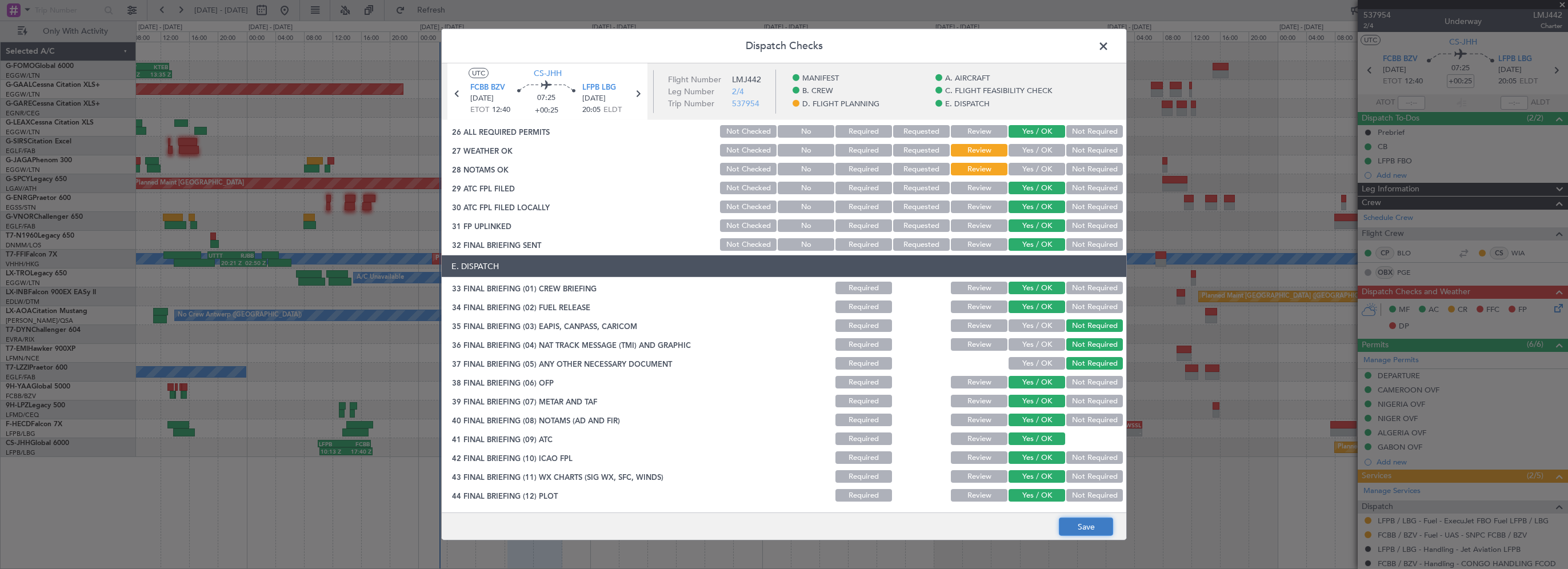
click at [1079, 531] on button "Save" at bounding box center [1086, 527] width 54 height 18
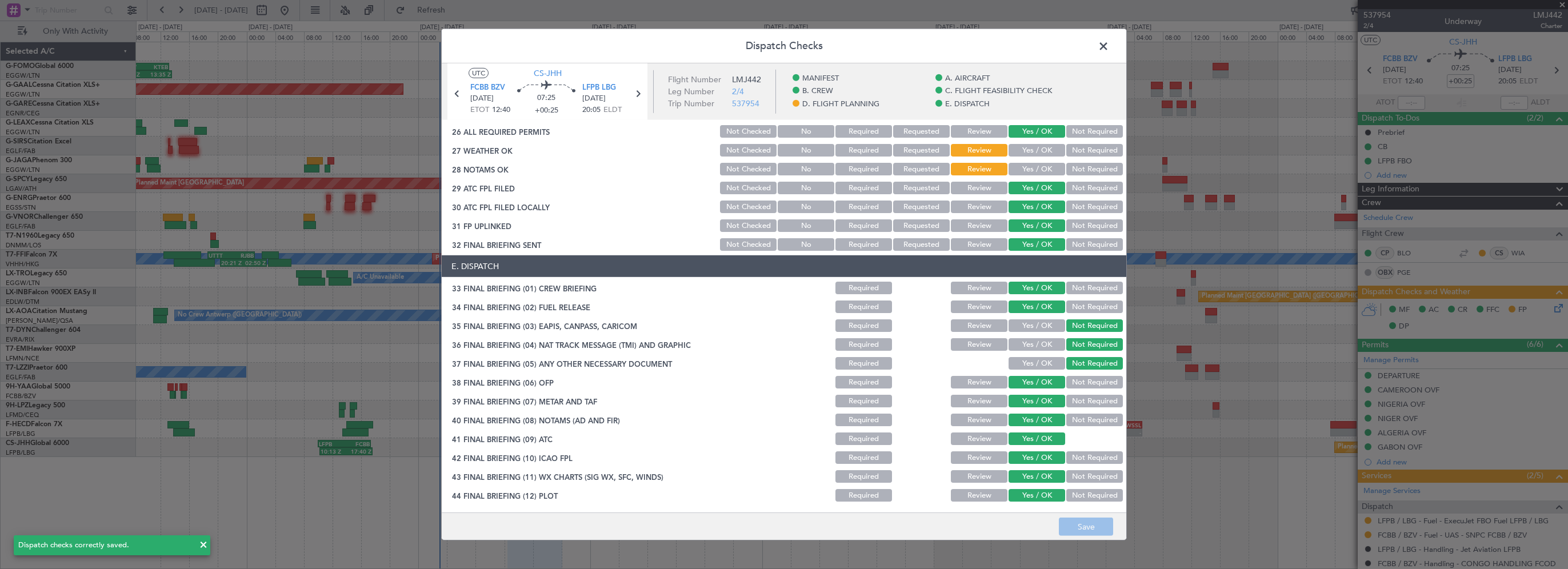
click at [1109, 46] on span at bounding box center [1109, 49] width 0 height 23
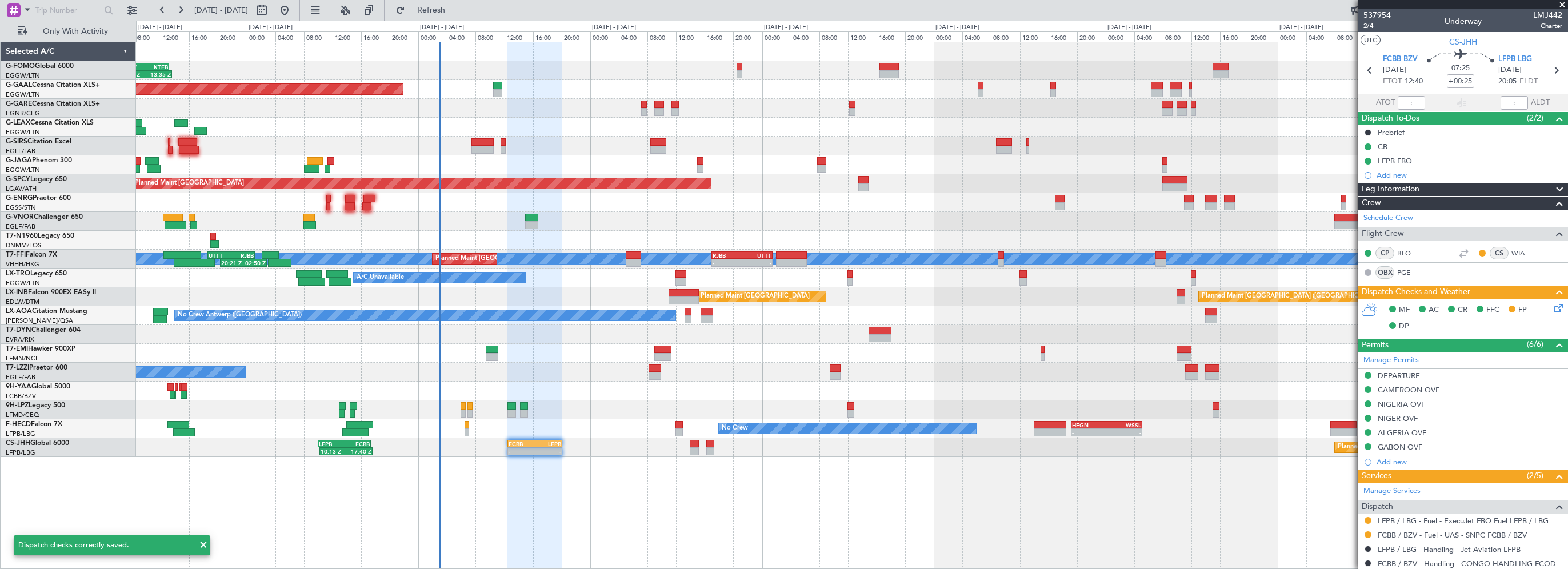
click at [1191, 494] on div "06:10 Z 13:35 Z EGGW 06:00 Z KTEB 13:15 Z Planned [GEOGRAPHIC_DATA] Owner A/C U…" at bounding box center [852, 305] width 1432 height 527
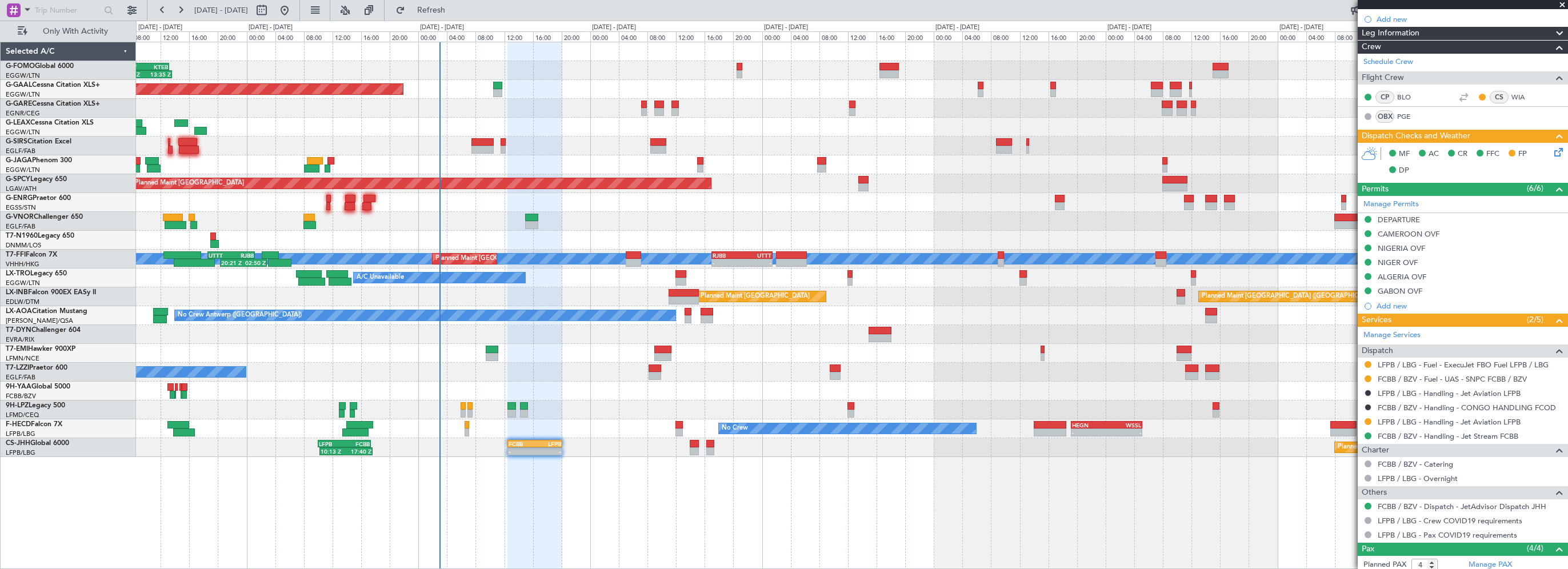
scroll to position [0, 0]
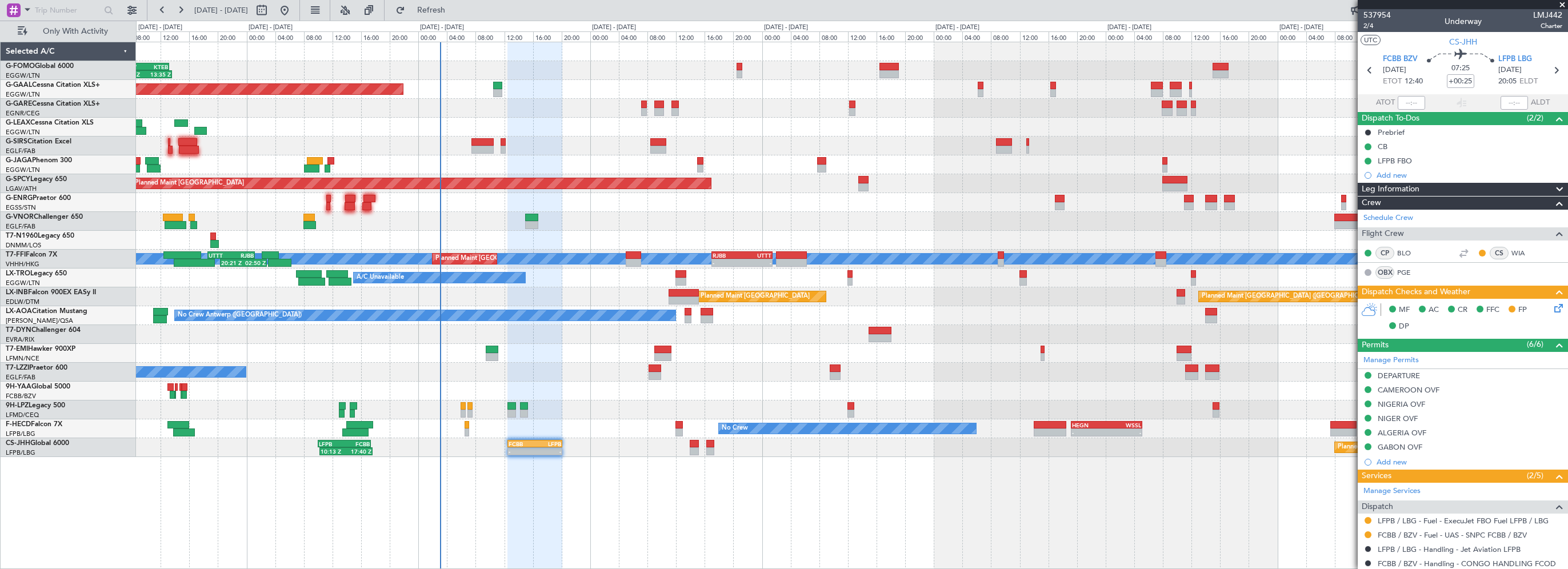
click at [597, 487] on div "06:10 Z 13:35 Z EGGW 06:00 Z KTEB 13:15 Z Planned [GEOGRAPHIC_DATA] Owner A/C U…" at bounding box center [852, 305] width 1432 height 527
click at [1429, 190] on div "Leg Information" at bounding box center [1463, 189] width 210 height 13
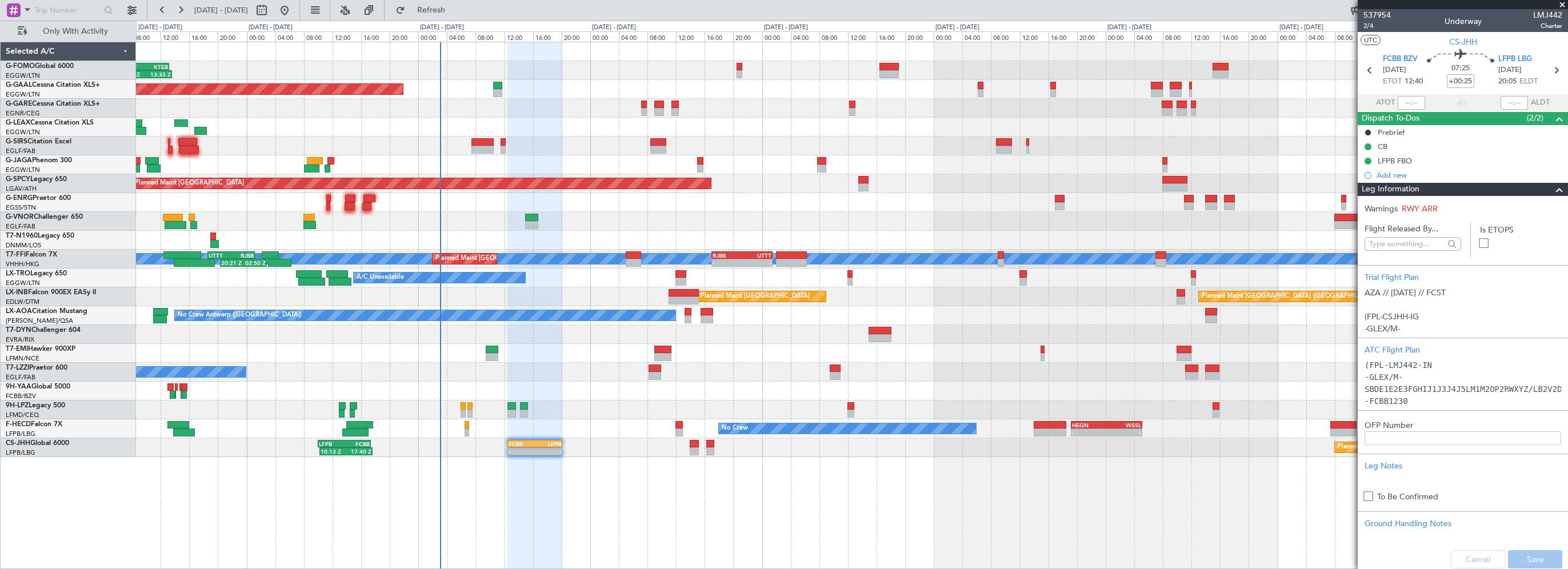
click at [1430, 189] on div "Leg Information" at bounding box center [1463, 189] width 210 height 13
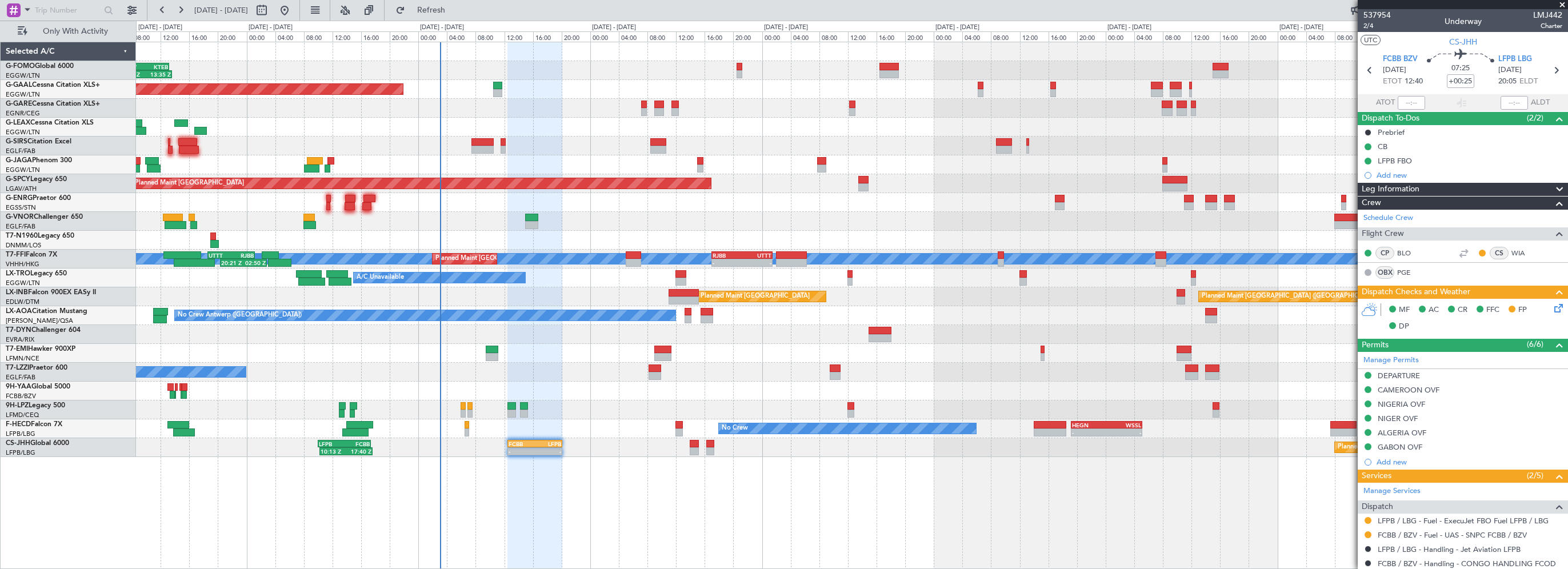
click at [1563, 8] on span at bounding box center [1562, 5] width 12 height 10
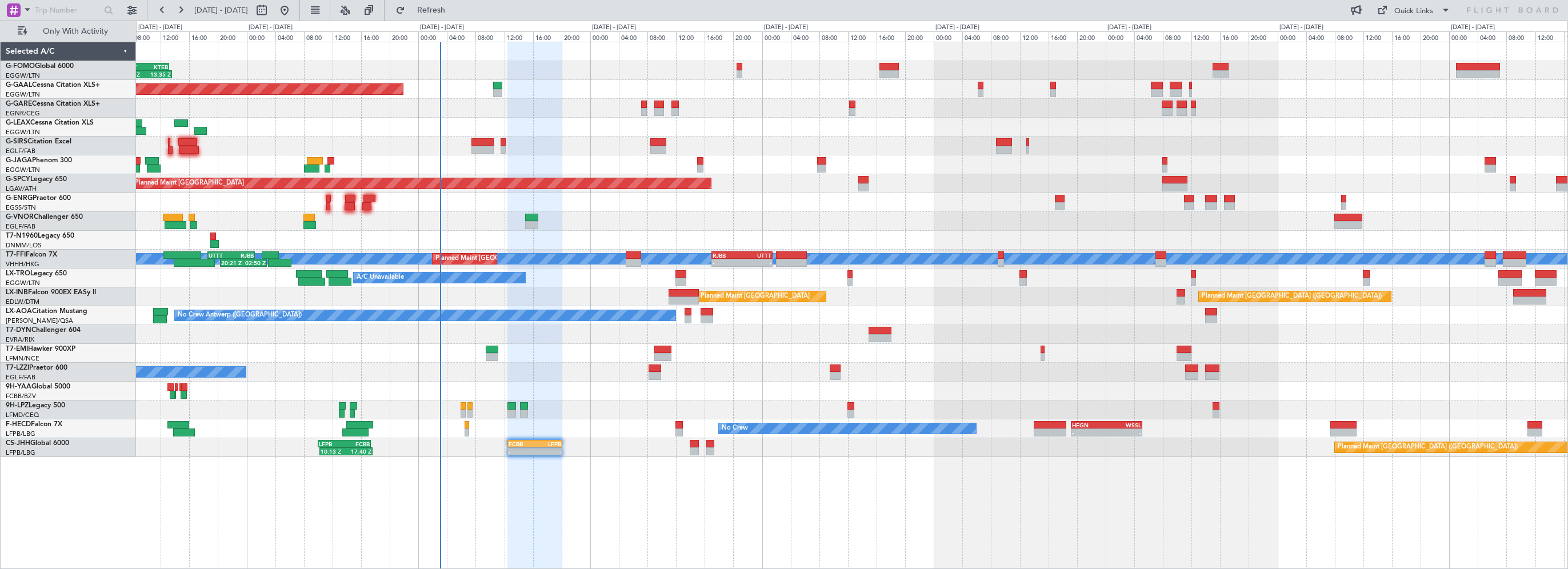
type input "0"
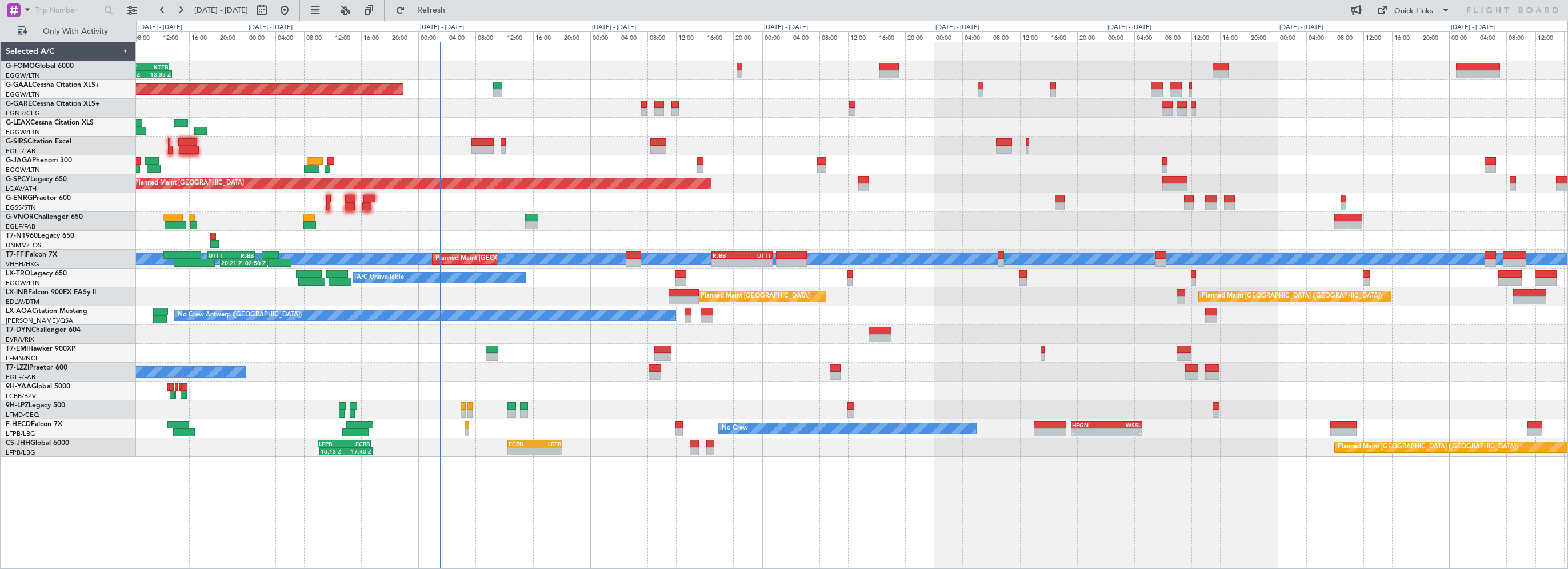
click at [529, 560] on div "06:10 Z 13:35 Z EGGW 06:00 Z KTEB 13:15 Z Planned [GEOGRAPHIC_DATA] Owner A/C U…" at bounding box center [852, 305] width 1432 height 527
click at [455, 11] on span "Refresh" at bounding box center [431, 10] width 48 height 8
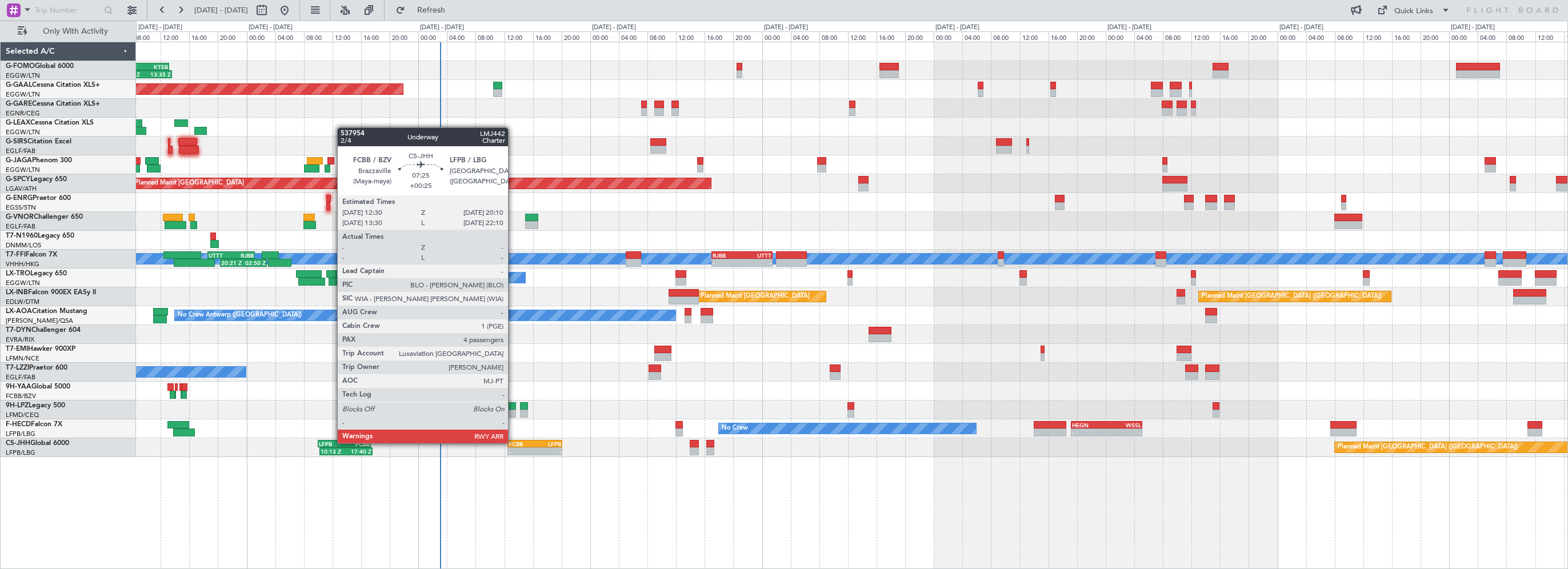
click at [514, 442] on div "FCBB" at bounding box center [522, 444] width 26 height 7
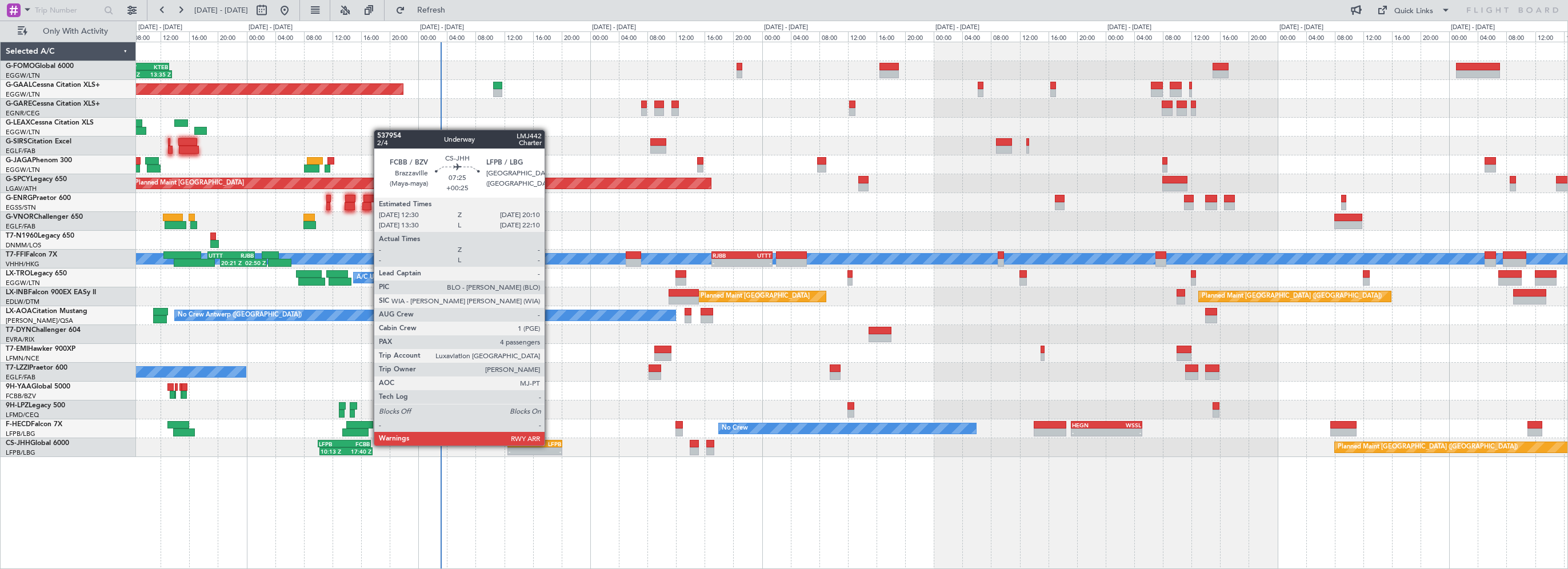
click at [550, 444] on div "LFPB" at bounding box center [548, 444] width 26 height 7
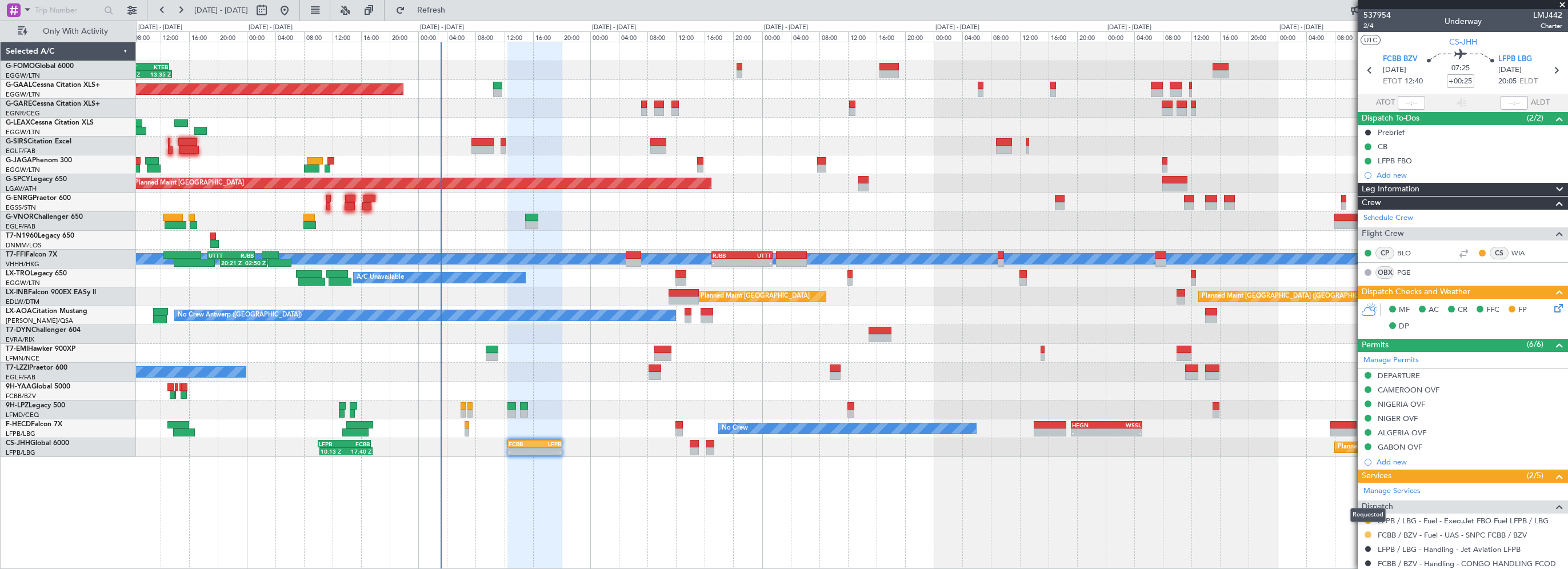
click at [1368, 534] on button at bounding box center [1368, 534] width 7 height 7
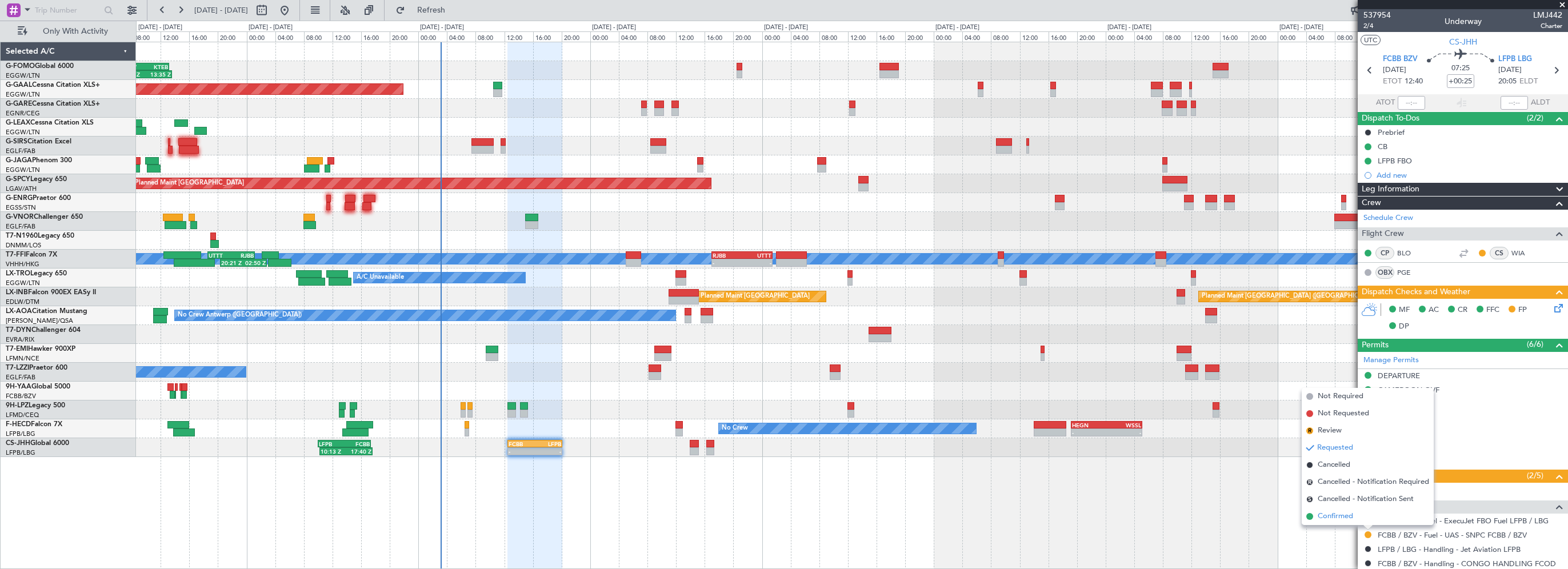
click at [1360, 516] on li "Confirmed" at bounding box center [1368, 517] width 132 height 17
